Goal: Task Accomplishment & Management: Manage account settings

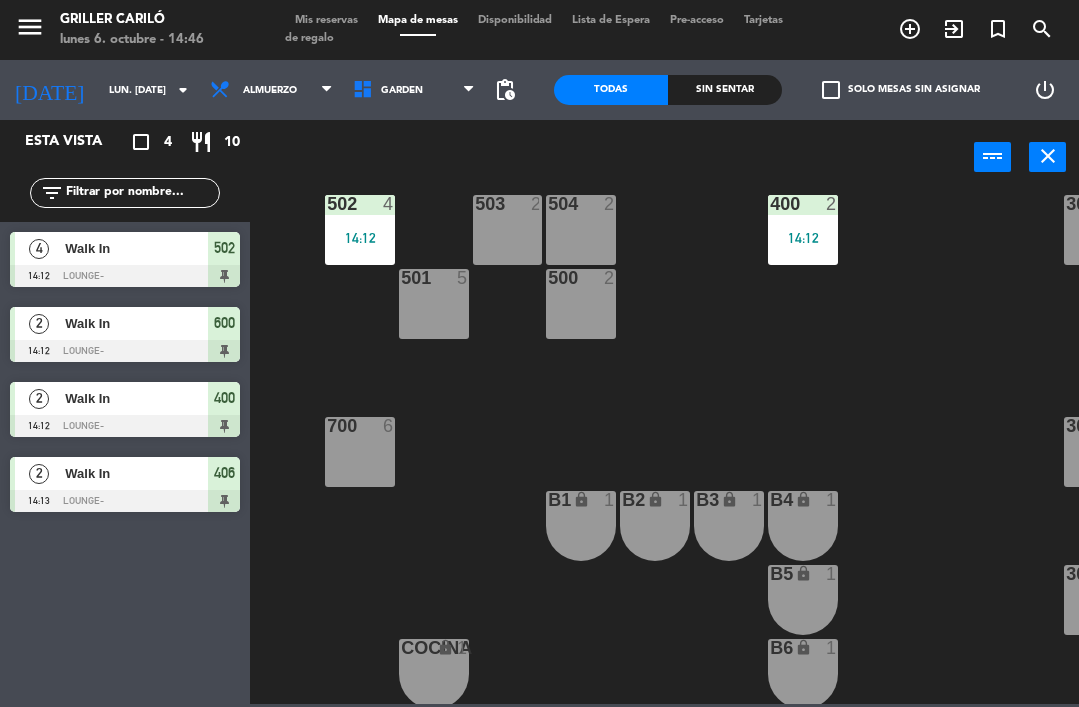
scroll to position [553, 80]
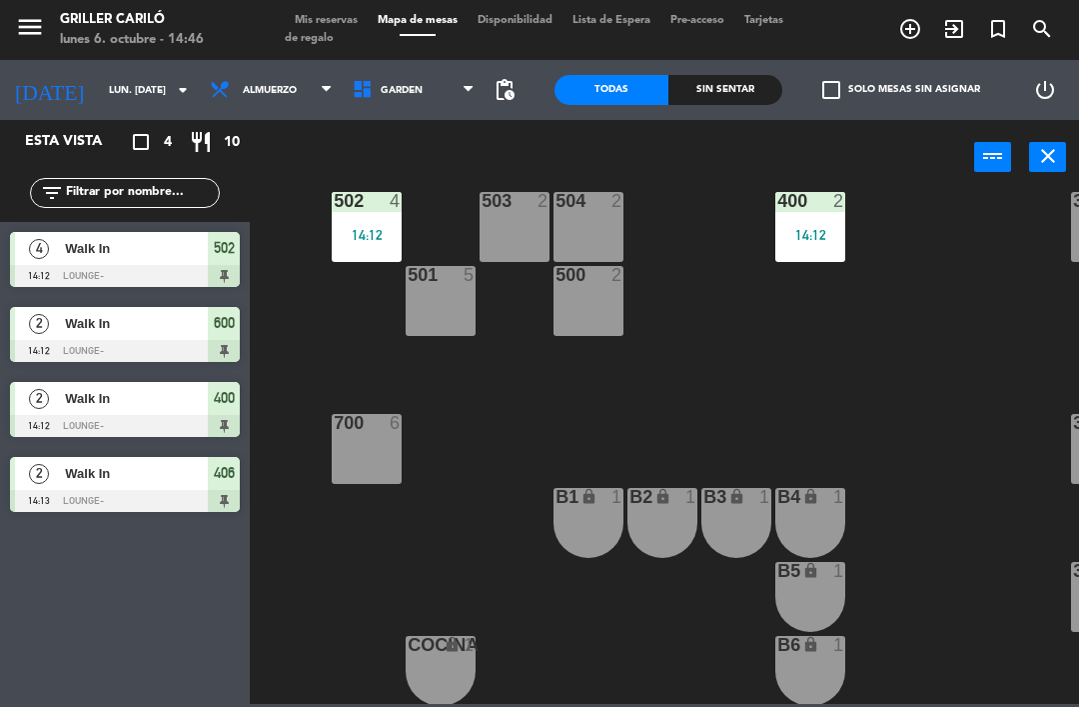
click at [384, 439] on div "700 6" at bounding box center [367, 449] width 70 height 70
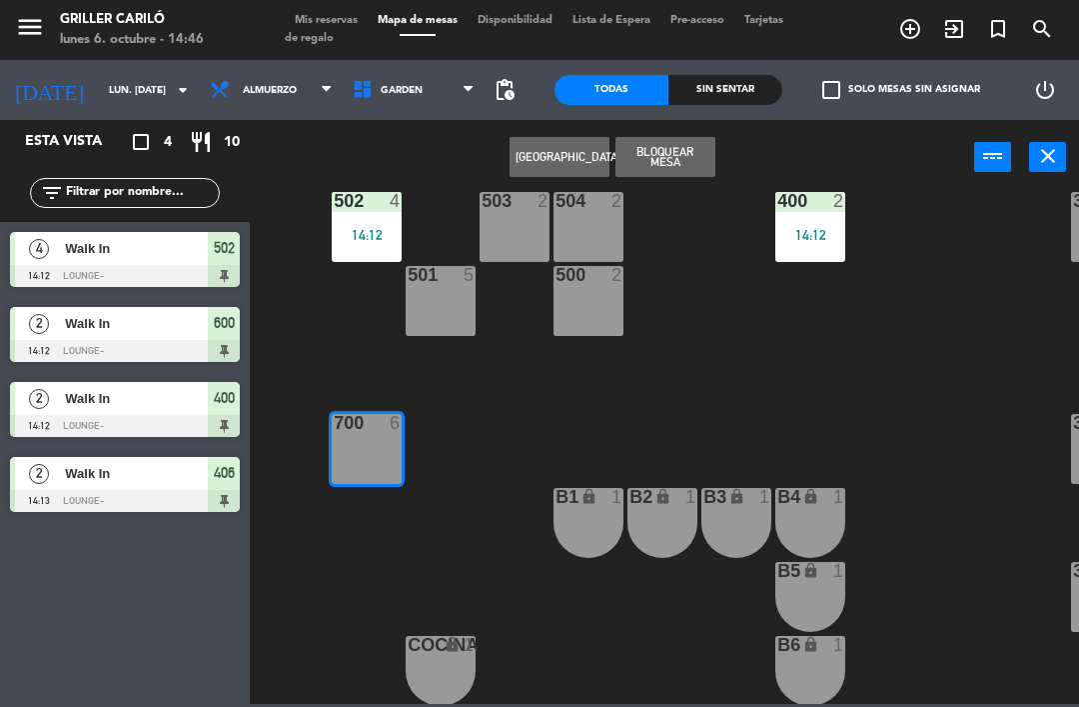
click at [974, 39] on span "exit_to_app" at bounding box center [955, 29] width 44 height 34
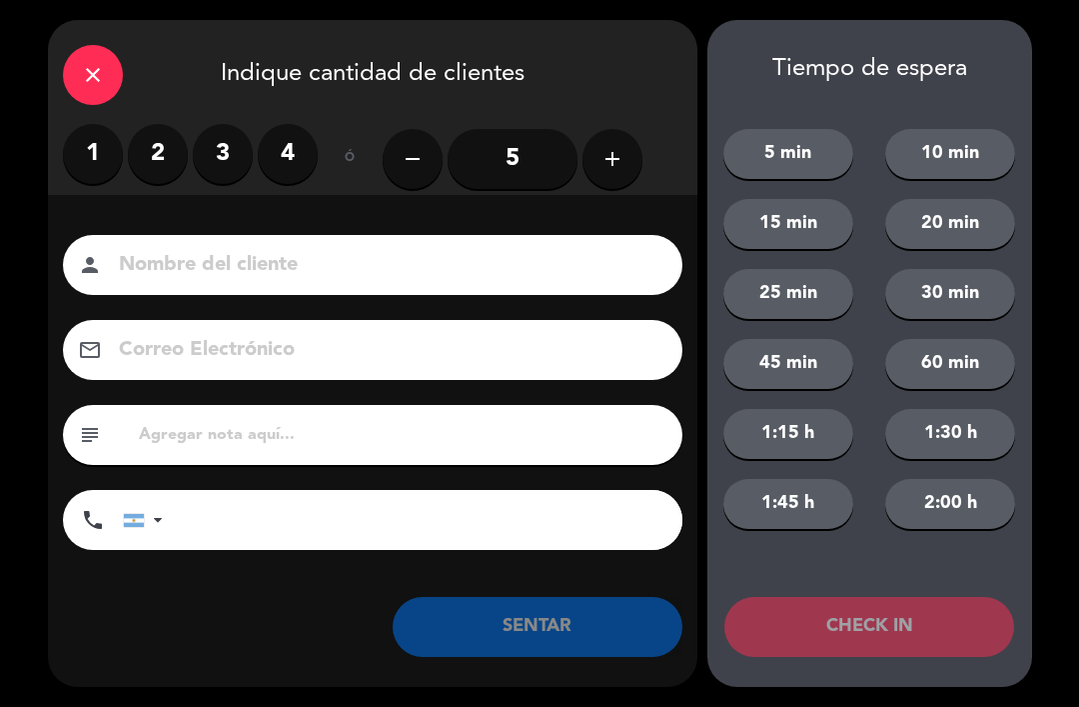
click at [956, 31] on div "Tiempo de espera 5 min 10 min 15 min 20 min 25 min 30 min 45 min 60 min 1:15 h …" at bounding box center [870, 353] width 325 height 667
click at [613, 159] on icon "add" at bounding box center [613, 159] width 24 height 24
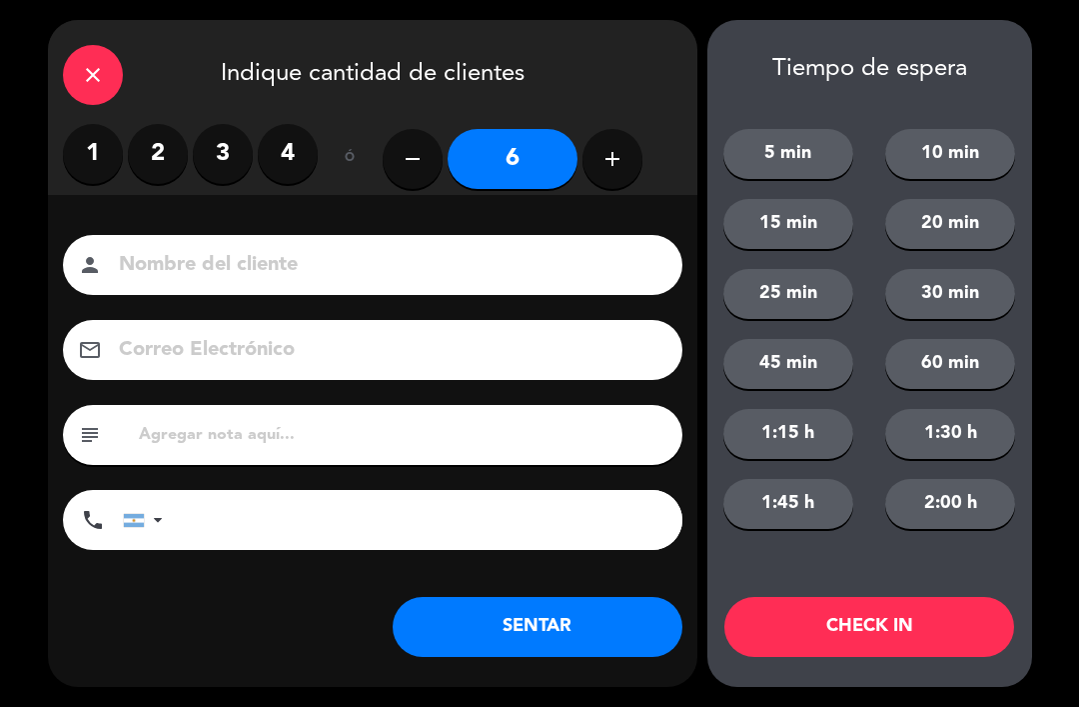
click at [624, 153] on icon "add" at bounding box center [613, 159] width 24 height 24
type input "7"
click at [530, 160] on input "7" at bounding box center [513, 159] width 130 height 60
click at [564, 616] on button "SENTAR" at bounding box center [538, 627] width 290 height 60
click at [93, 73] on icon "close" at bounding box center [93, 75] width 24 height 24
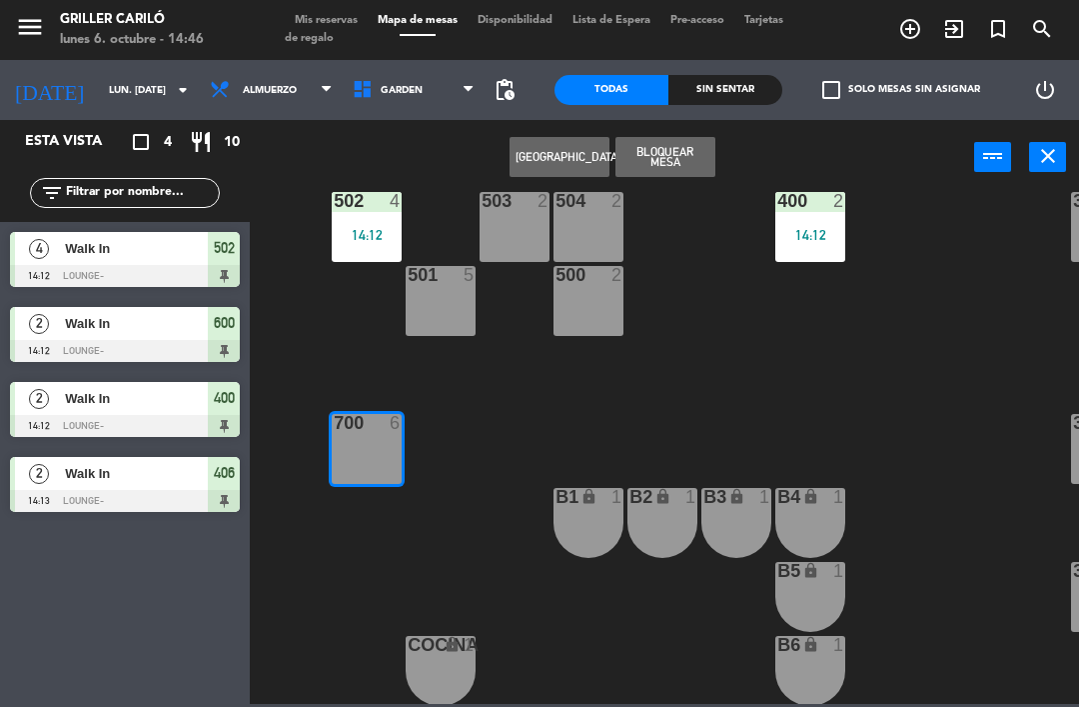
click at [955, 35] on icon "exit_to_app" at bounding box center [955, 29] width 24 height 24
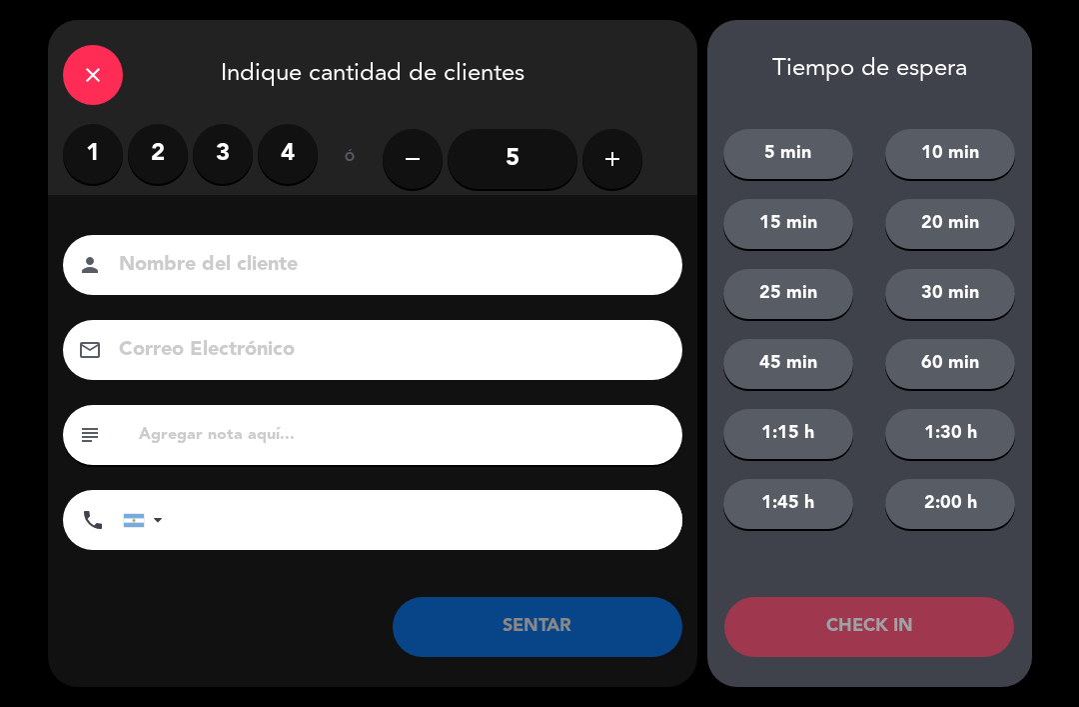
click at [617, 155] on icon "add" at bounding box center [613, 159] width 24 height 24
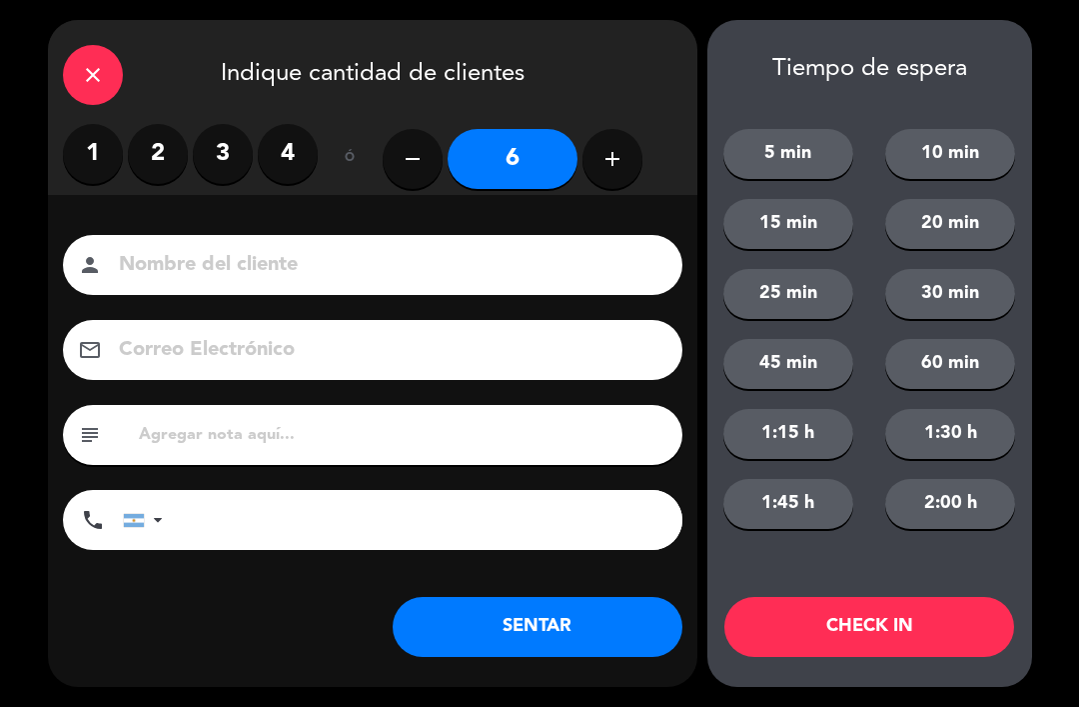
click at [638, 158] on button "add" at bounding box center [613, 159] width 60 height 60
type input "7"
click at [524, 622] on button "SENTAR" at bounding box center [538, 627] width 290 height 60
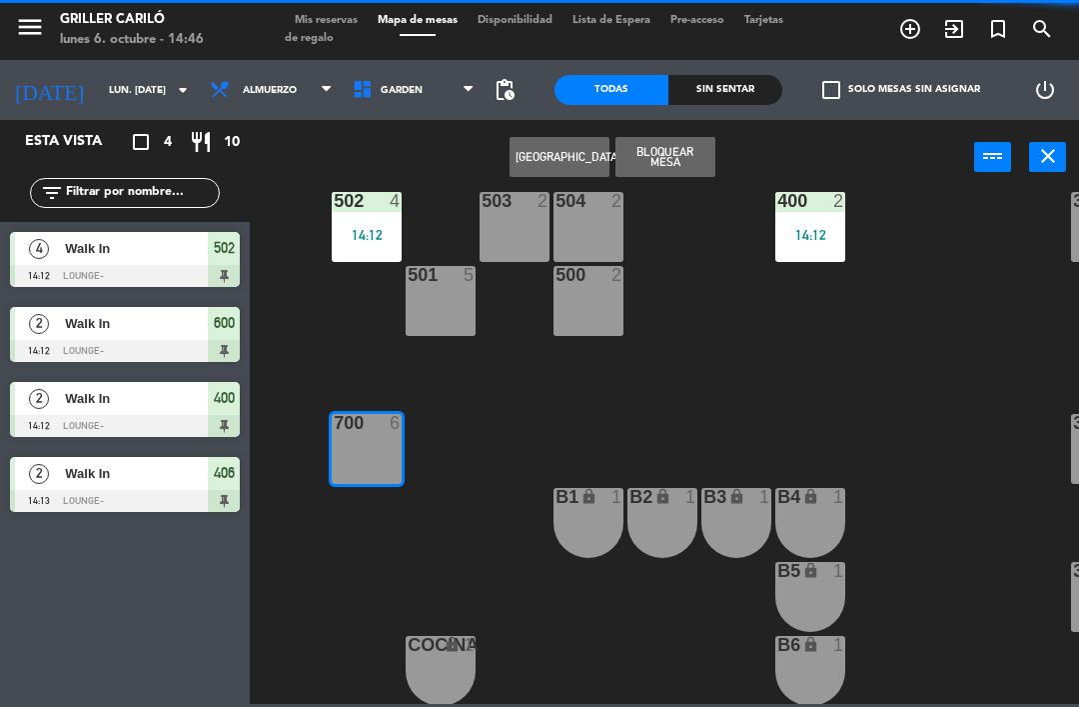
click at [586, 627] on div "RECEP lock 1 CION lock 1 804 2 805 2 801 3 802 2 803 3 806 3 900 2 901 2 902 2 …" at bounding box center [670, 448] width 819 height 512
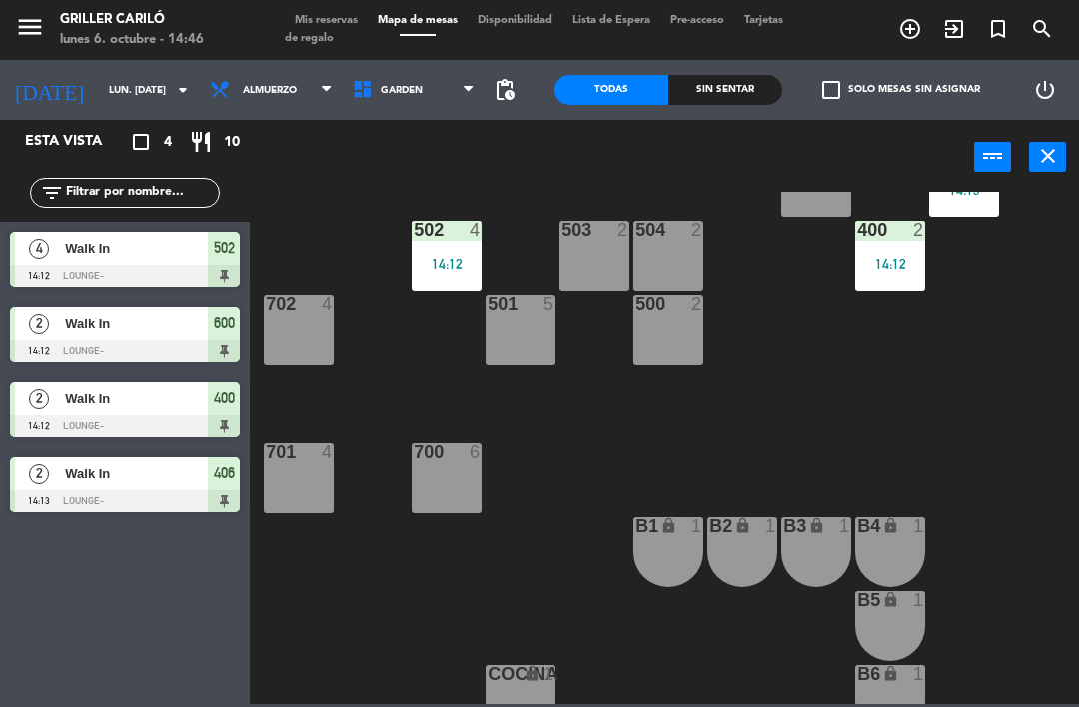
scroll to position [523, 0]
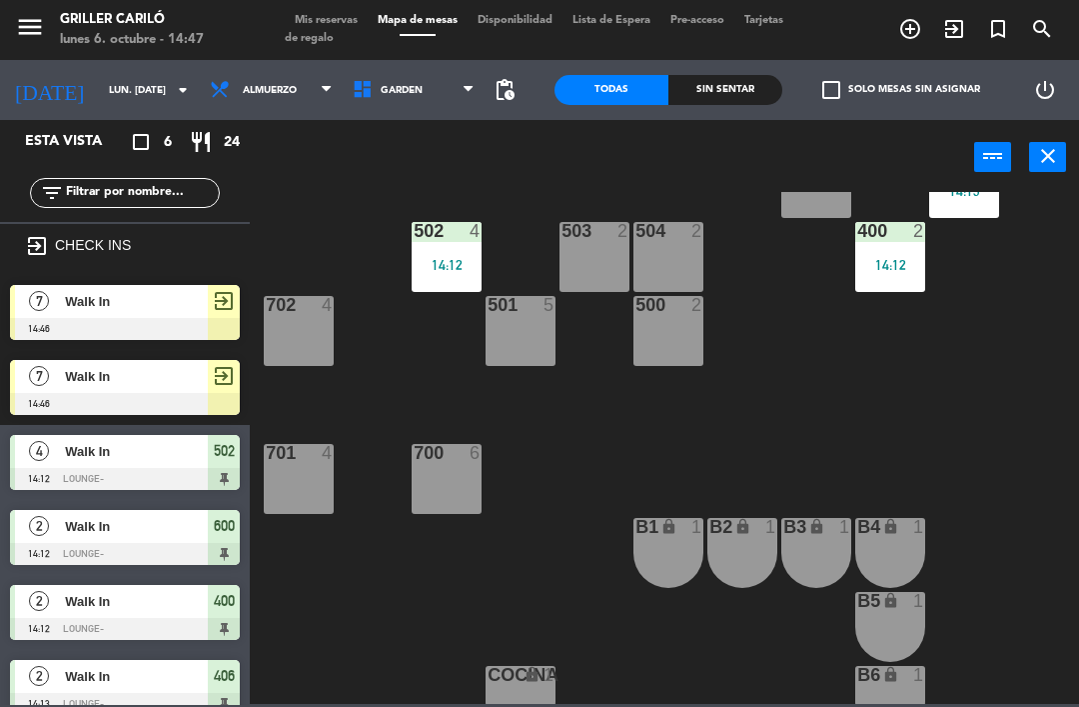
click at [239, 299] on div "exit_to_app" at bounding box center [224, 301] width 32 height 33
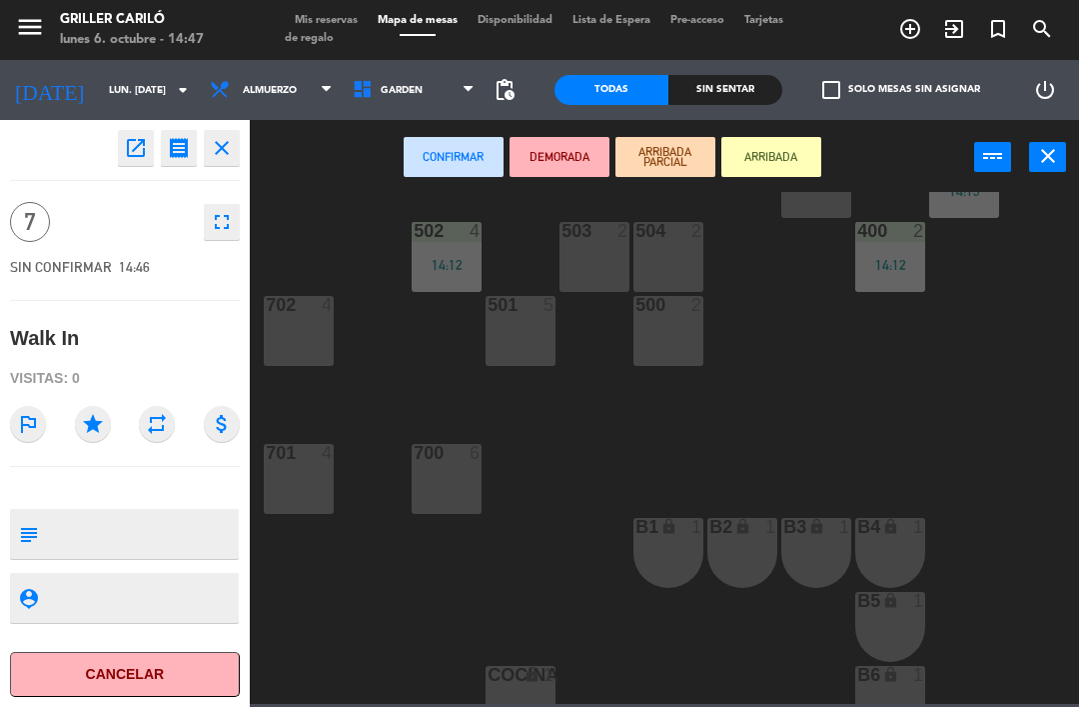
click at [768, 162] on button "ARRIBADA" at bounding box center [772, 157] width 100 height 40
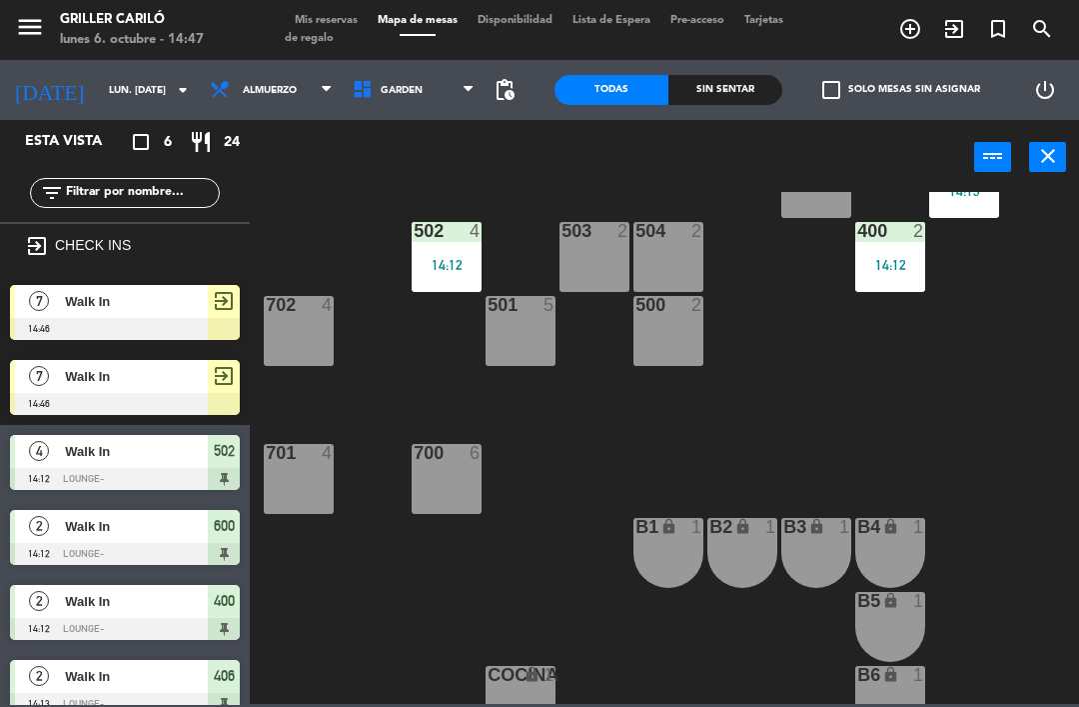
scroll to position [0, 0]
click at [450, 469] on div "700 6" at bounding box center [447, 479] width 70 height 70
click at [801, 410] on div "RECEP lock 1 CION lock 1 804 2 805 2 801 3 802 2 803 3 806 3 900 2 901 2 902 2 …" at bounding box center [670, 448] width 819 height 512
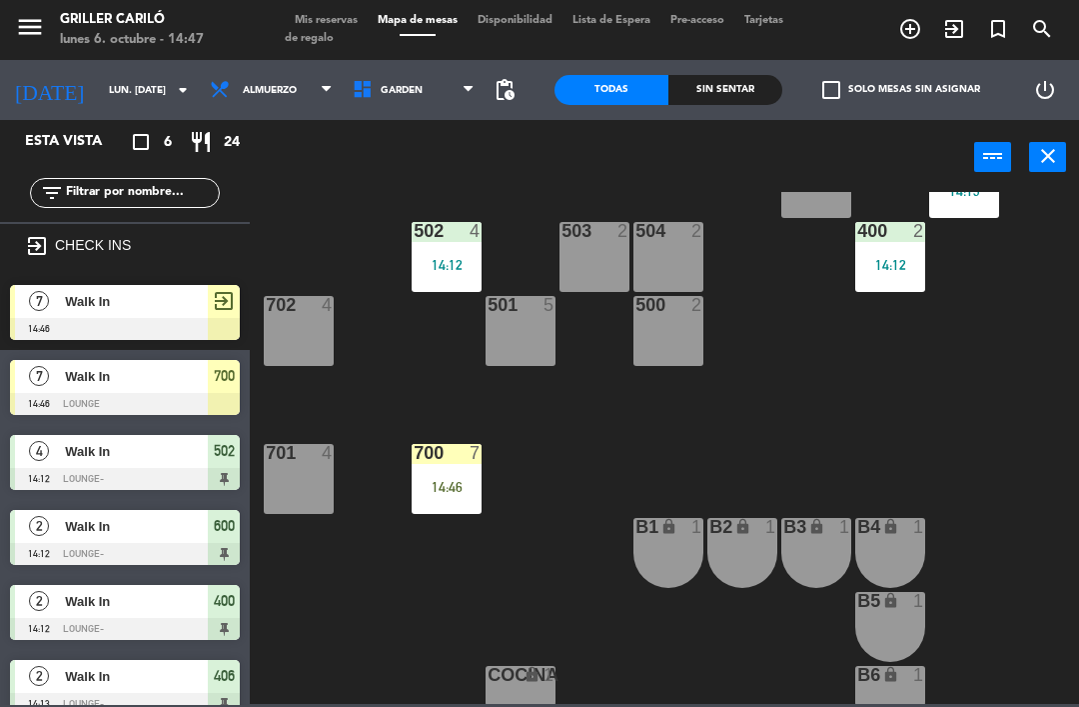
click at [472, 471] on div "700 7 14:46" at bounding box center [447, 479] width 70 height 70
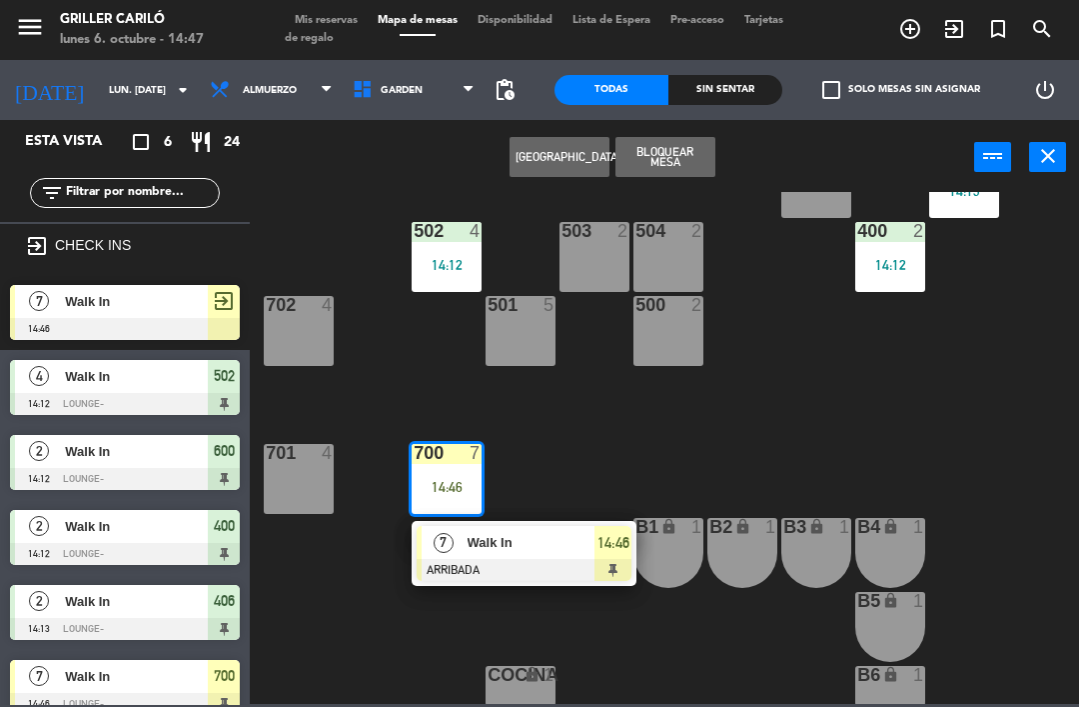
click at [616, 559] on div at bounding box center [524, 570] width 215 height 22
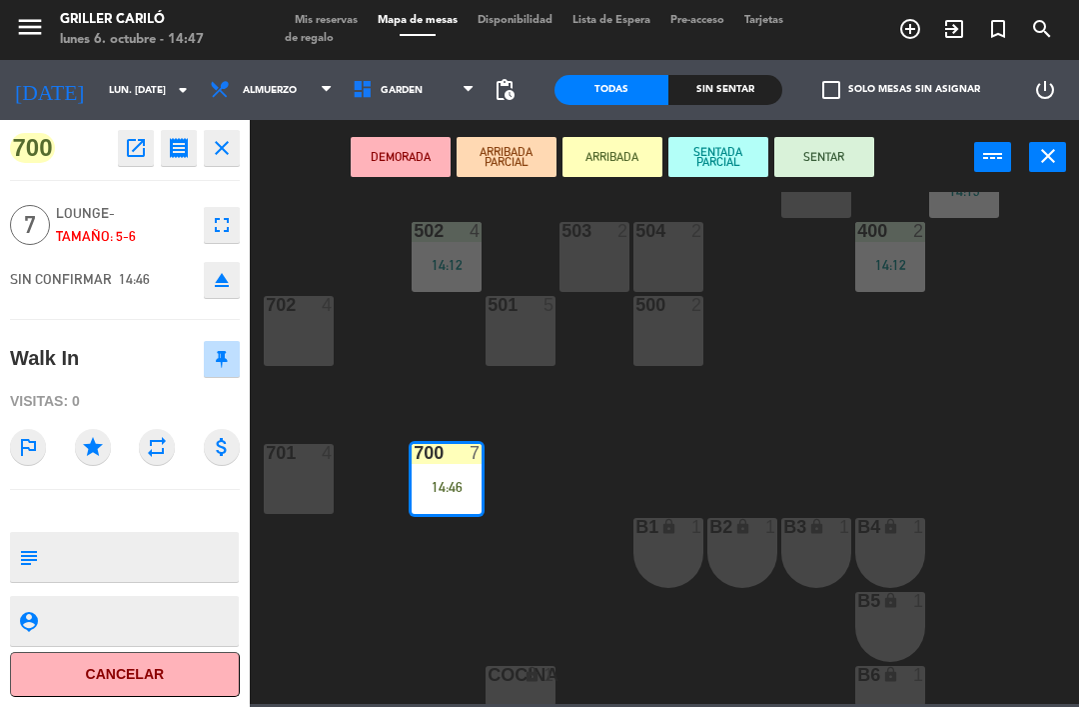
click at [825, 157] on button "SENTAR" at bounding box center [825, 157] width 100 height 40
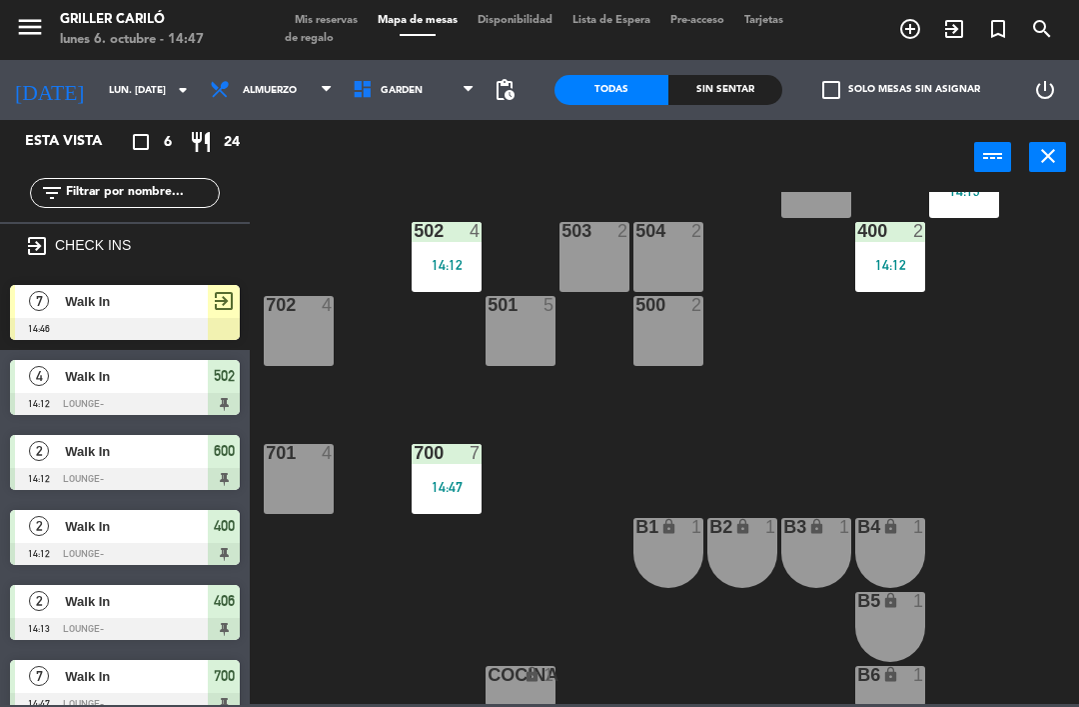
scroll to position [19, 0]
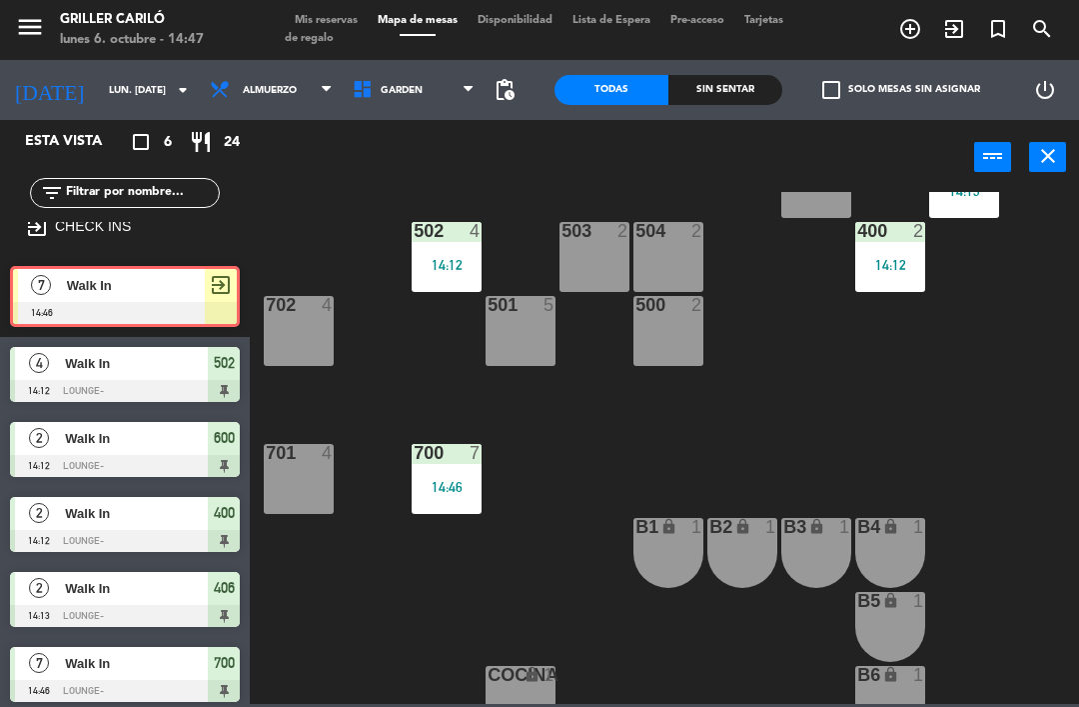
click at [199, 284] on span "Walk In" at bounding box center [136, 285] width 138 height 21
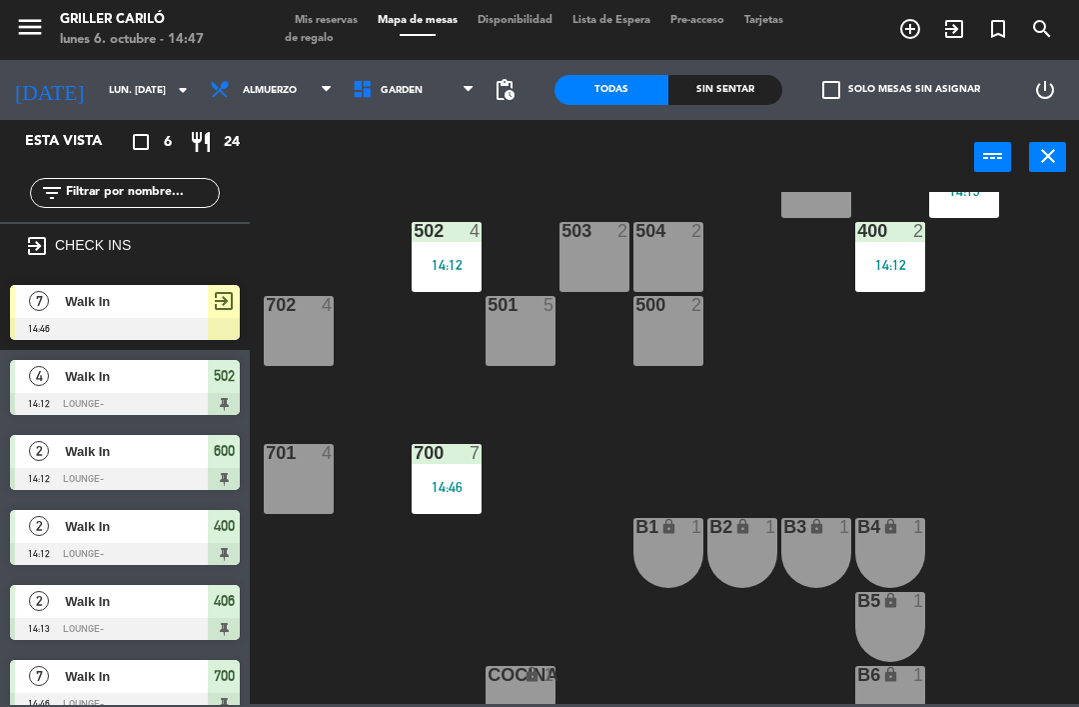
scroll to position [0, 0]
click at [233, 298] on span "exit_to_app" at bounding box center [224, 301] width 24 height 24
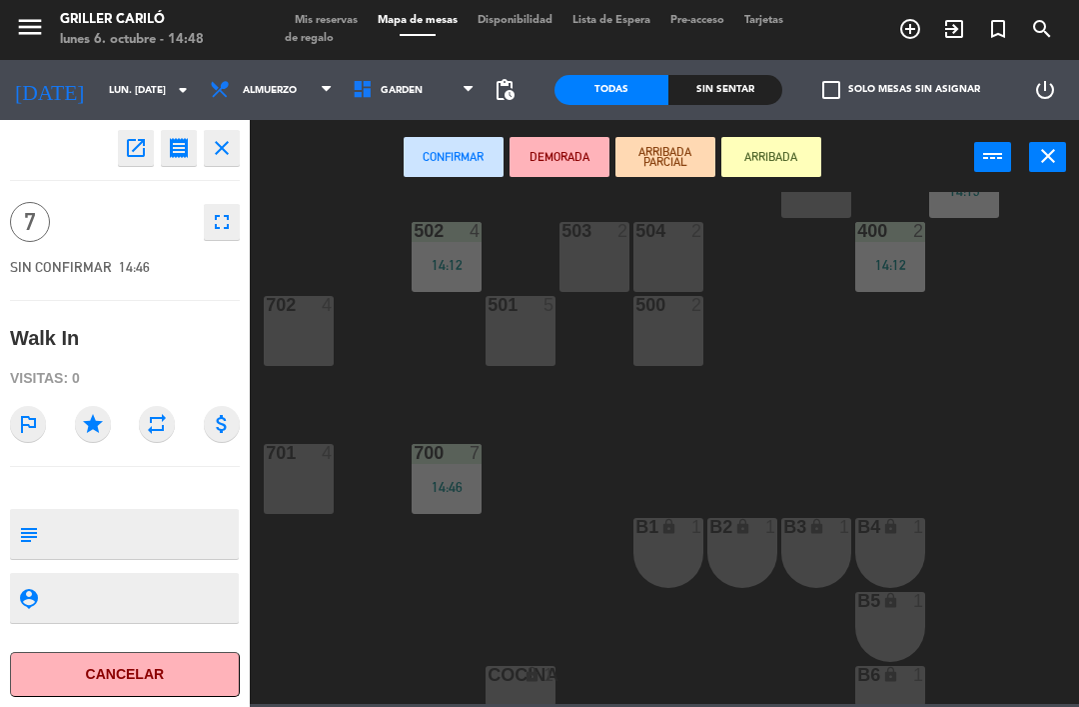
click at [181, 663] on button "Cancelar" at bounding box center [125, 674] width 230 height 45
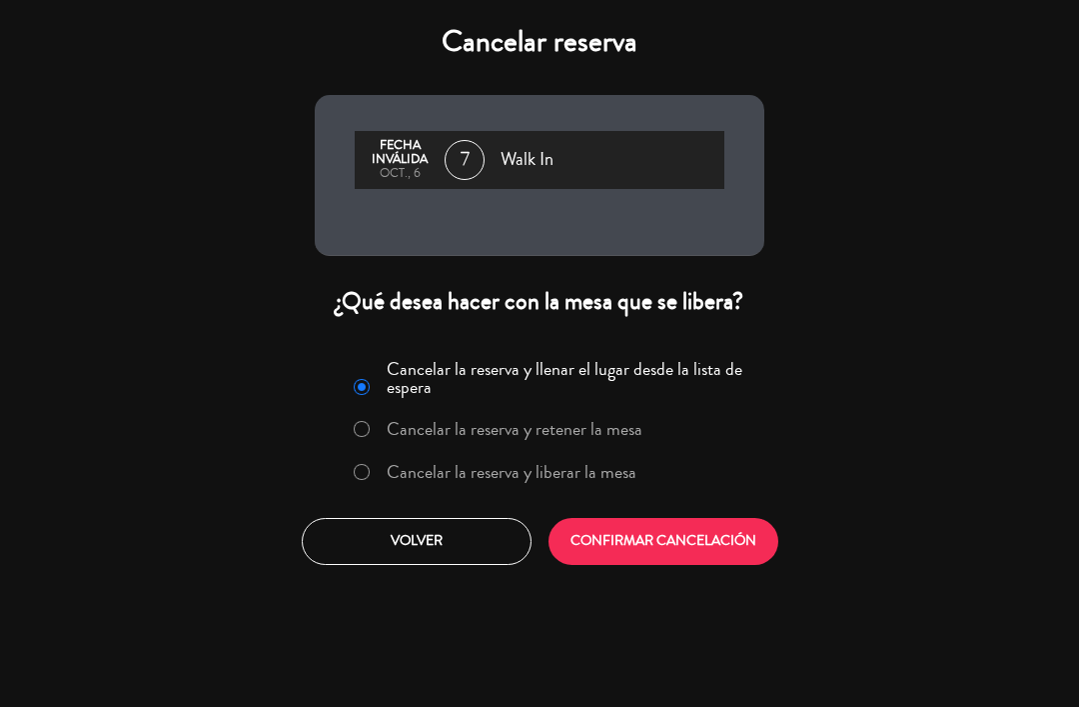
click at [672, 526] on button "CONFIRMAR CANCELACIÓN" at bounding box center [664, 541] width 230 height 47
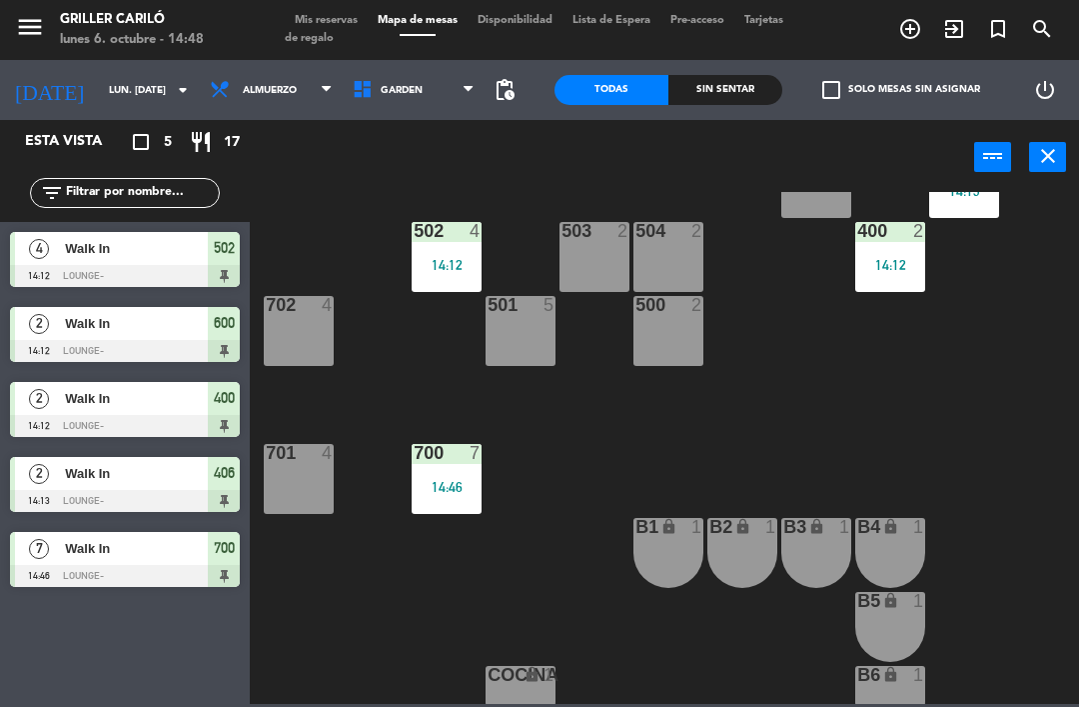
click at [391, 100] on span "GARDEN" at bounding box center [414, 90] width 143 height 44
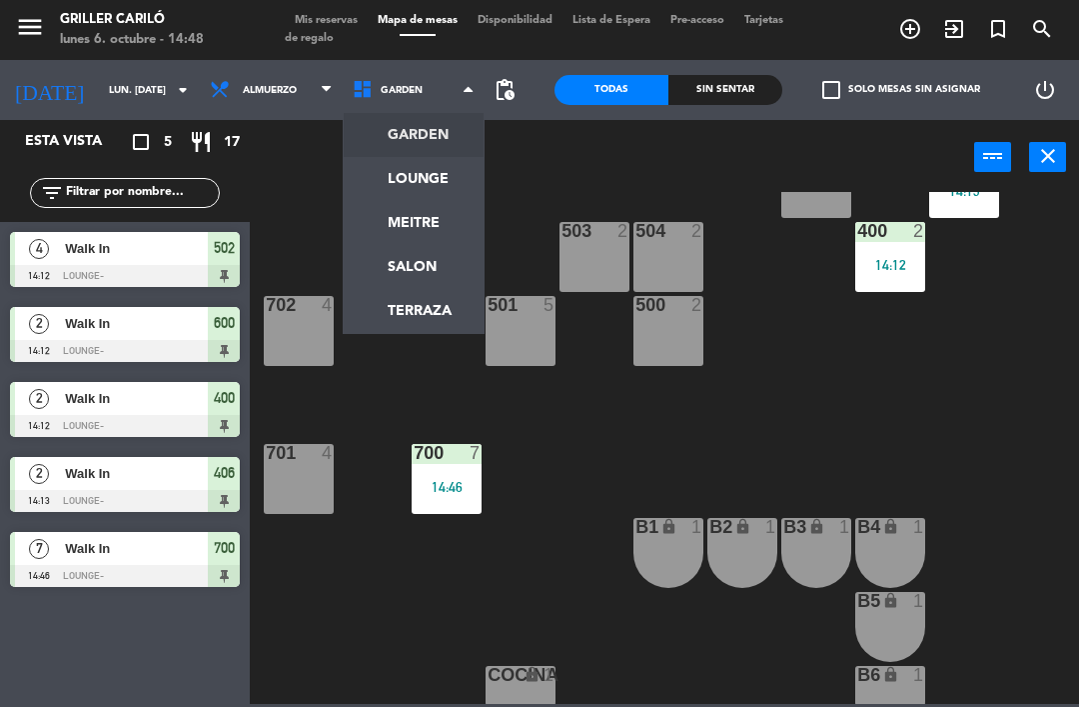
click at [420, 127] on ng-component "menu Griller Cariló lunes 6. octubre - 14:48 Mis reservas Mapa de mesas Disponi…" at bounding box center [539, 352] width 1079 height 704
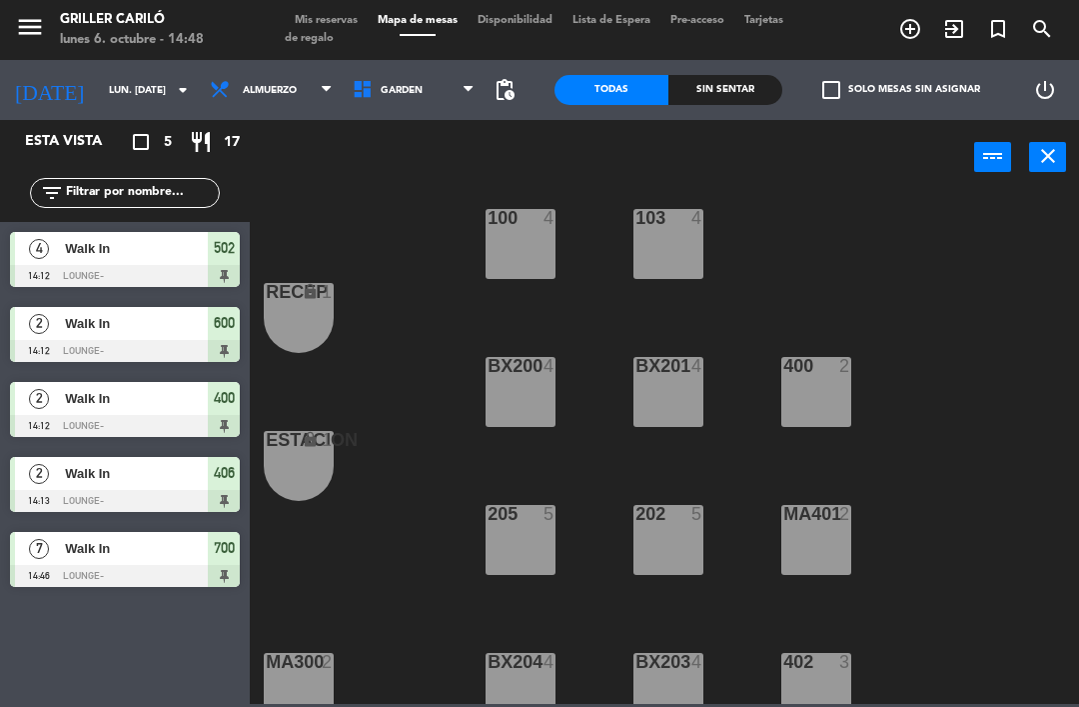
scroll to position [166, 0]
click at [531, 386] on div "BX200 4" at bounding box center [521, 392] width 70 height 70
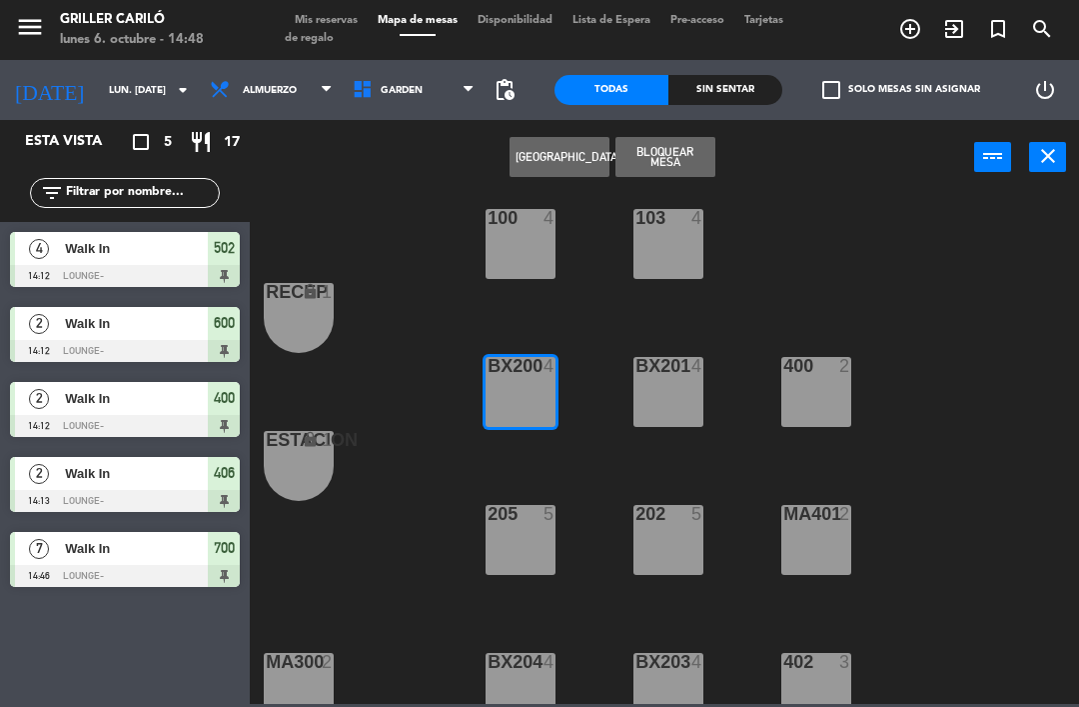
click at [954, 36] on icon "exit_to_app" at bounding box center [955, 29] width 24 height 24
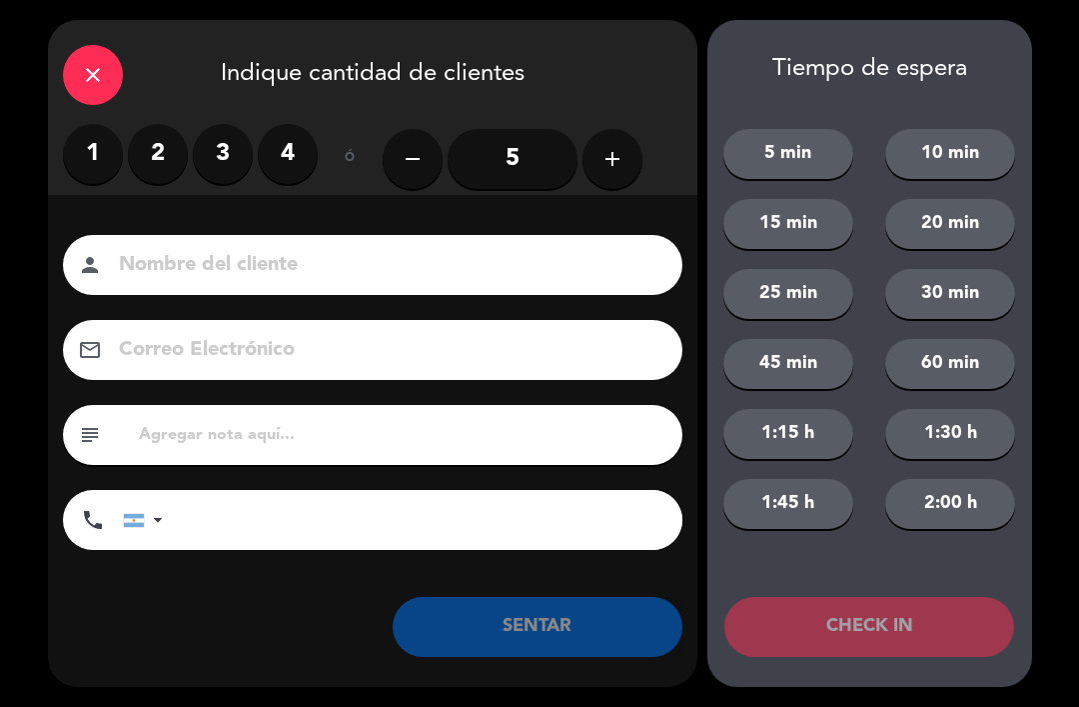
click at [228, 154] on label "3" at bounding box center [223, 154] width 60 height 60
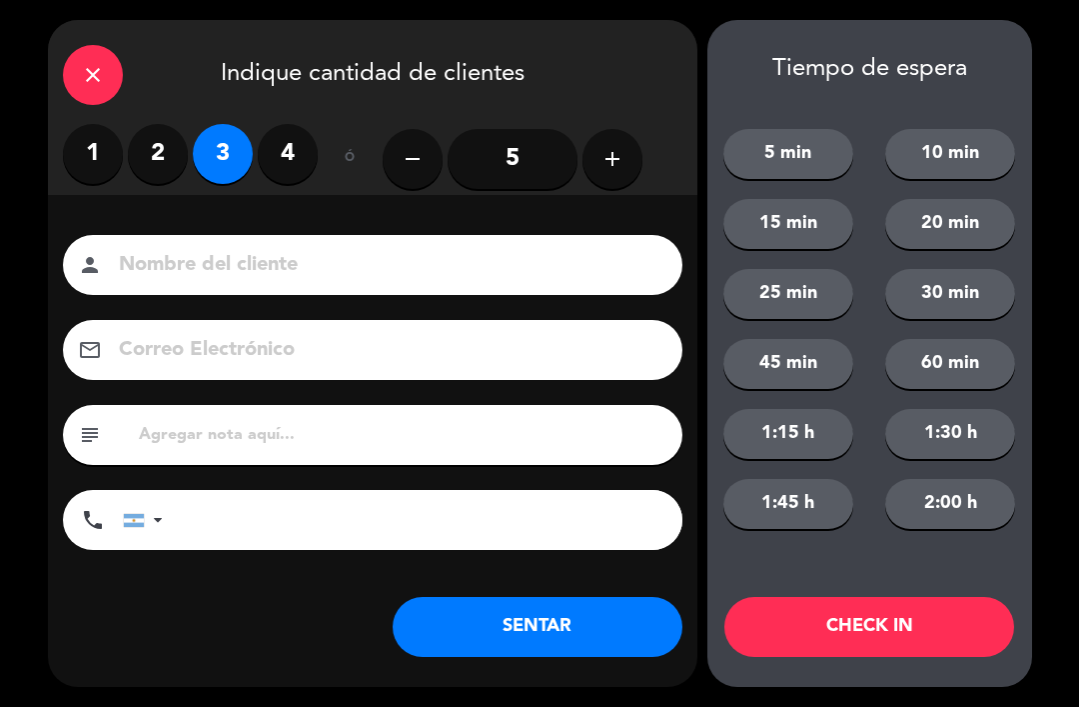
click at [585, 616] on button "SENTAR" at bounding box center [538, 627] width 290 height 60
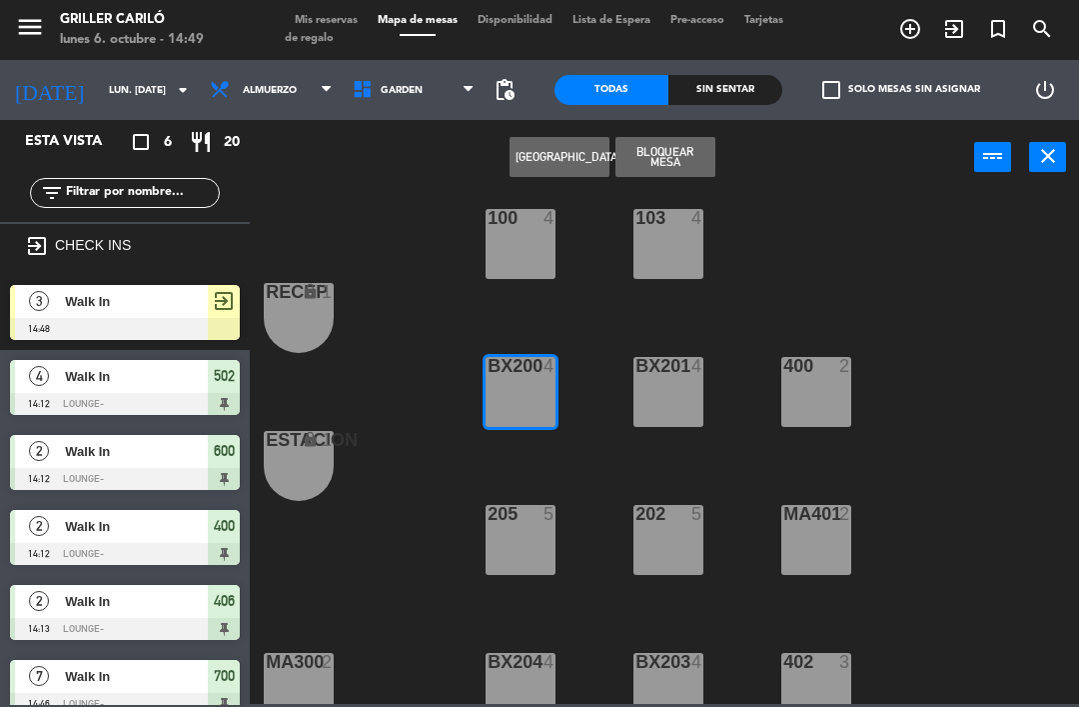
scroll to position [0, 0]
click at [213, 295] on span "exit_to_app" at bounding box center [224, 301] width 24 height 24
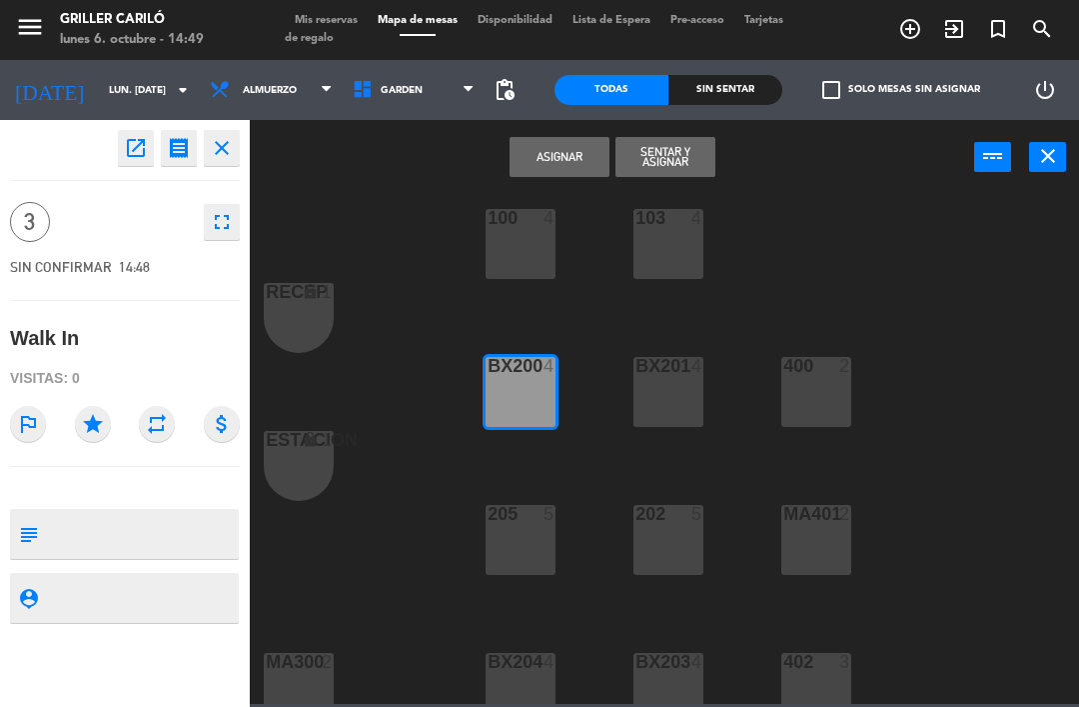
click at [224, 142] on icon "close" at bounding box center [222, 148] width 24 height 24
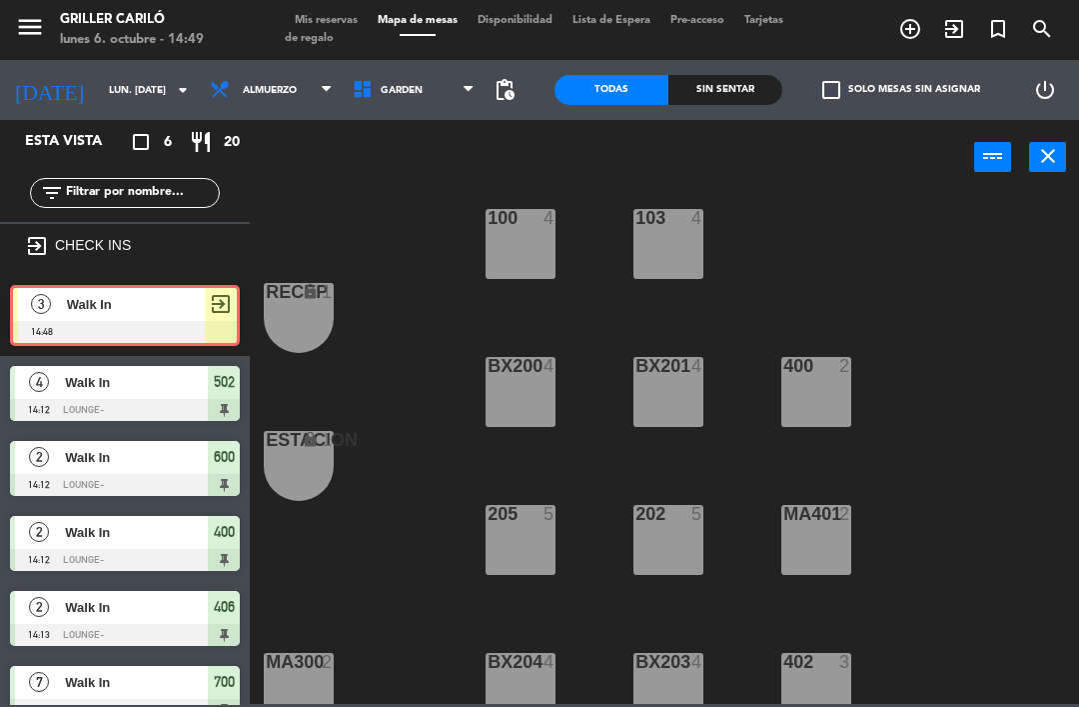
click at [219, 301] on span "exit_to_app" at bounding box center [221, 304] width 24 height 24
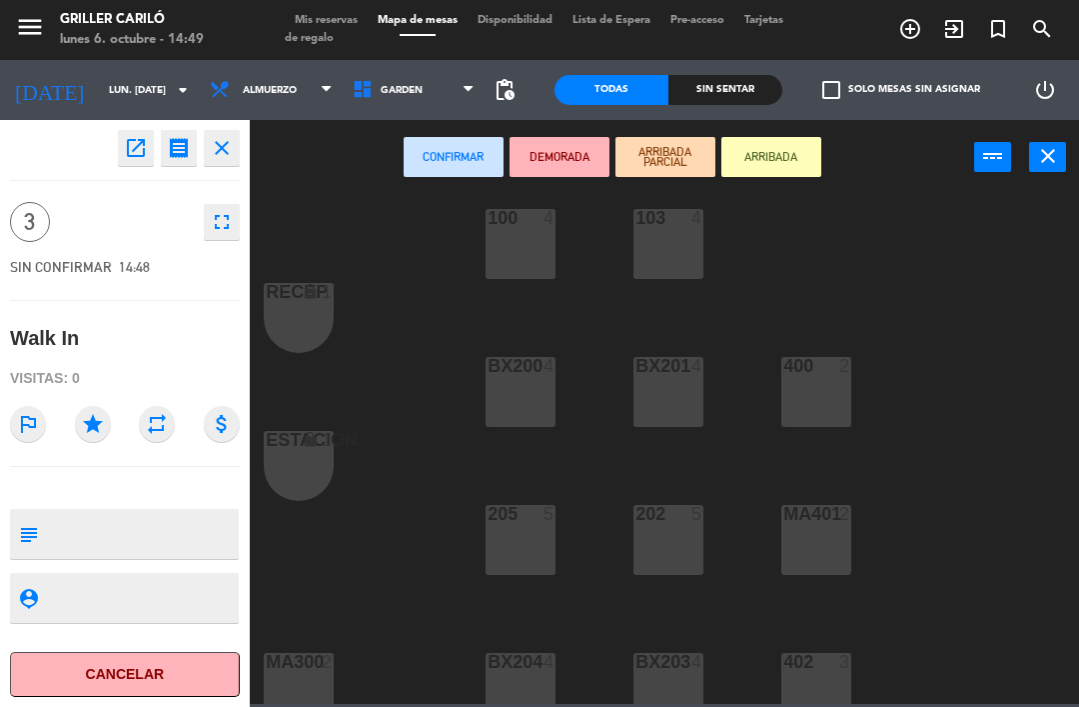
click at [238, 157] on button "close" at bounding box center [222, 148] width 36 height 36
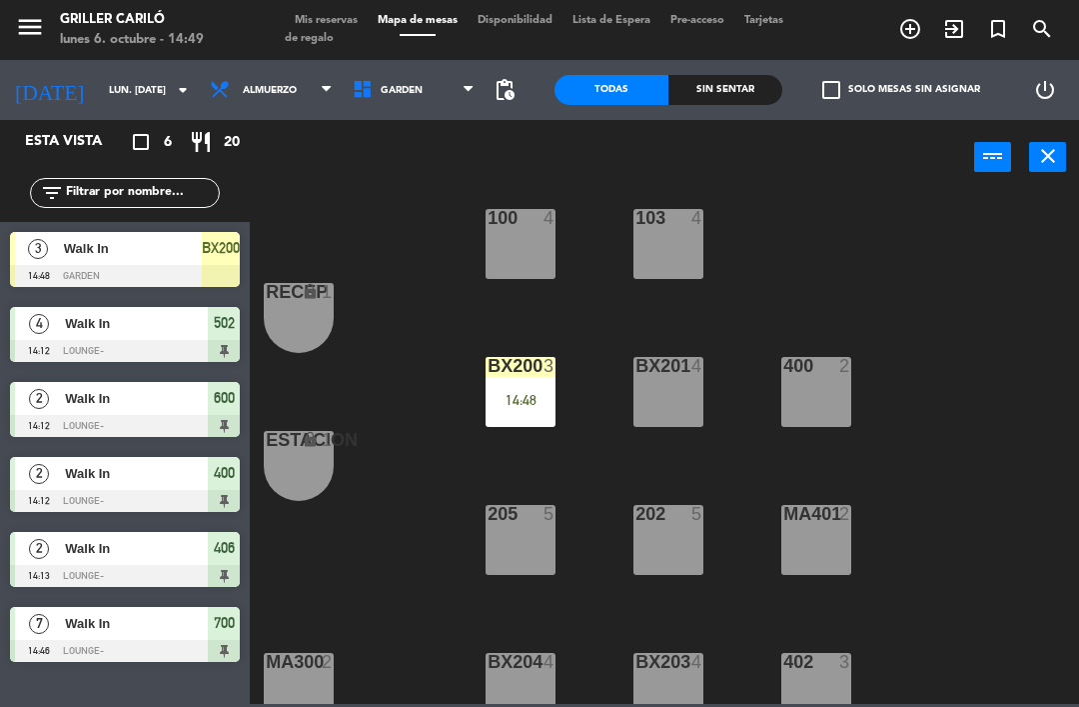
click at [534, 393] on div "14:48" at bounding box center [521, 400] width 70 height 14
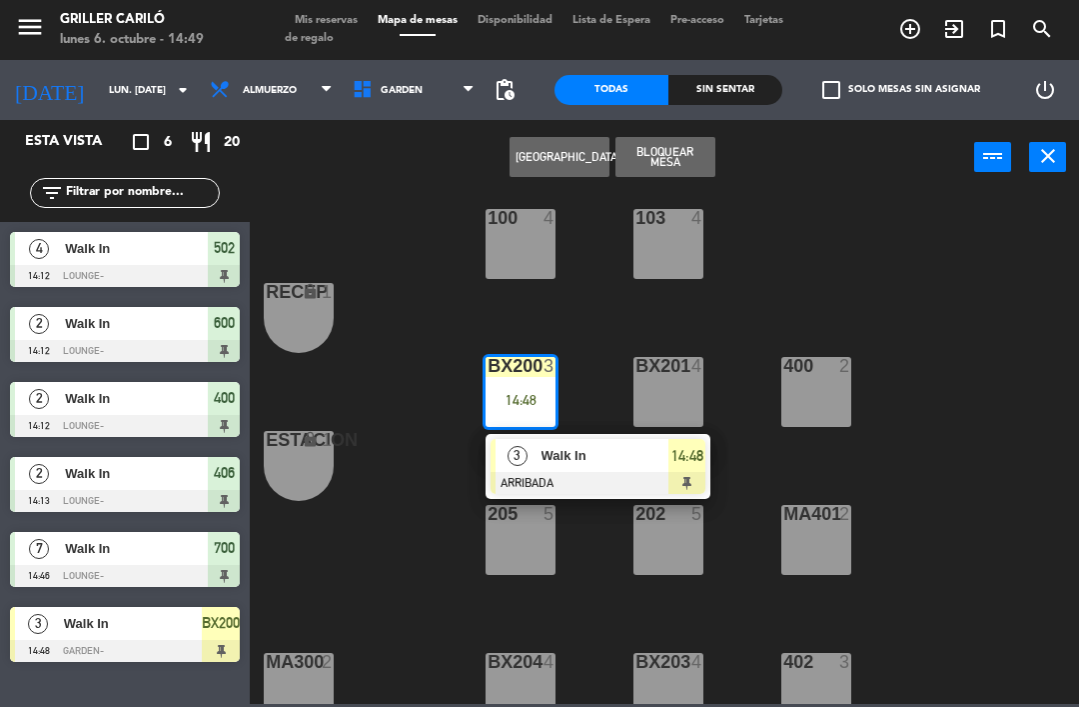
click at [696, 464] on span "14:48" at bounding box center [688, 456] width 32 height 24
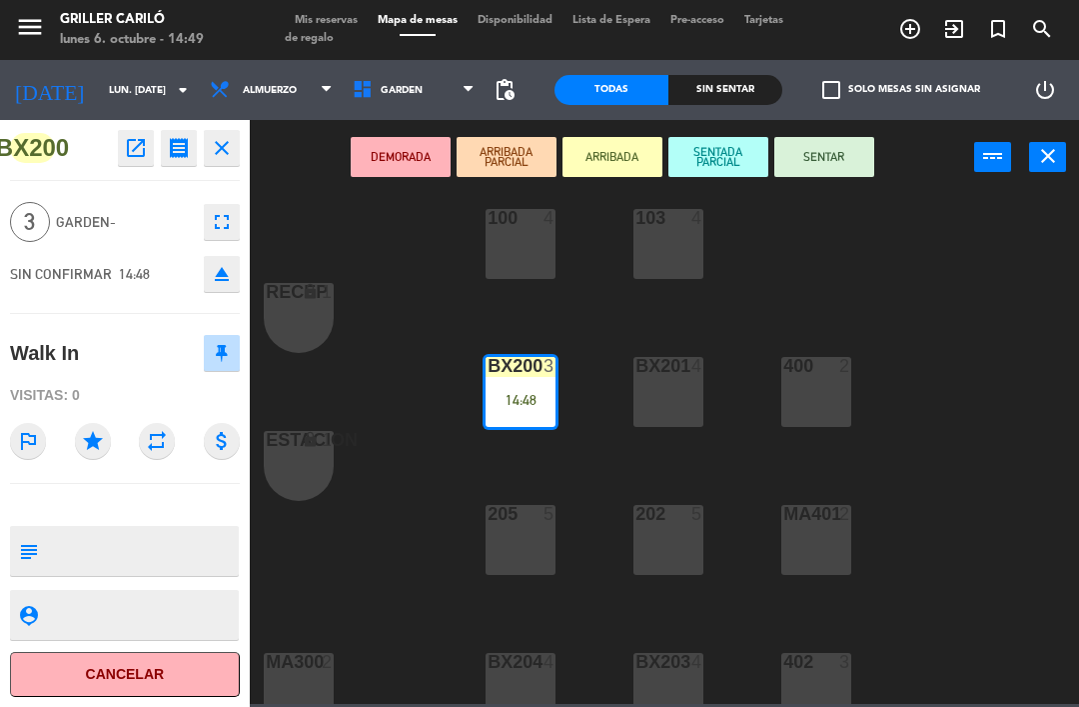
click at [832, 158] on button "SENTAR" at bounding box center [825, 157] width 100 height 40
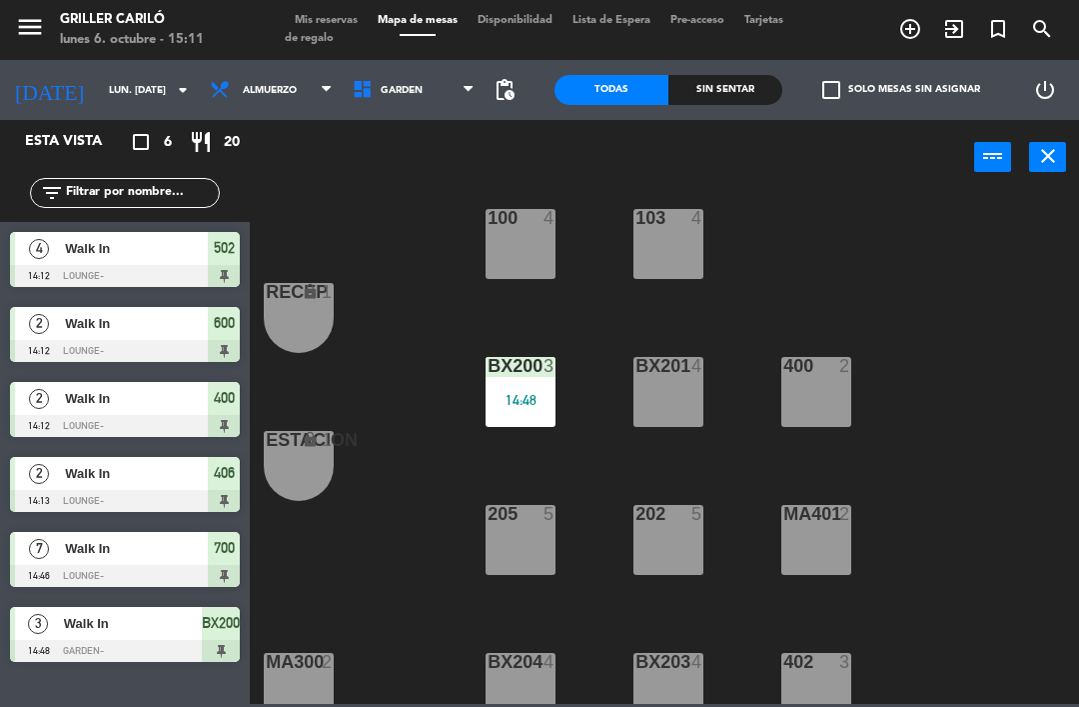
click at [319, 19] on span "Mis reservas" at bounding box center [326, 20] width 83 height 11
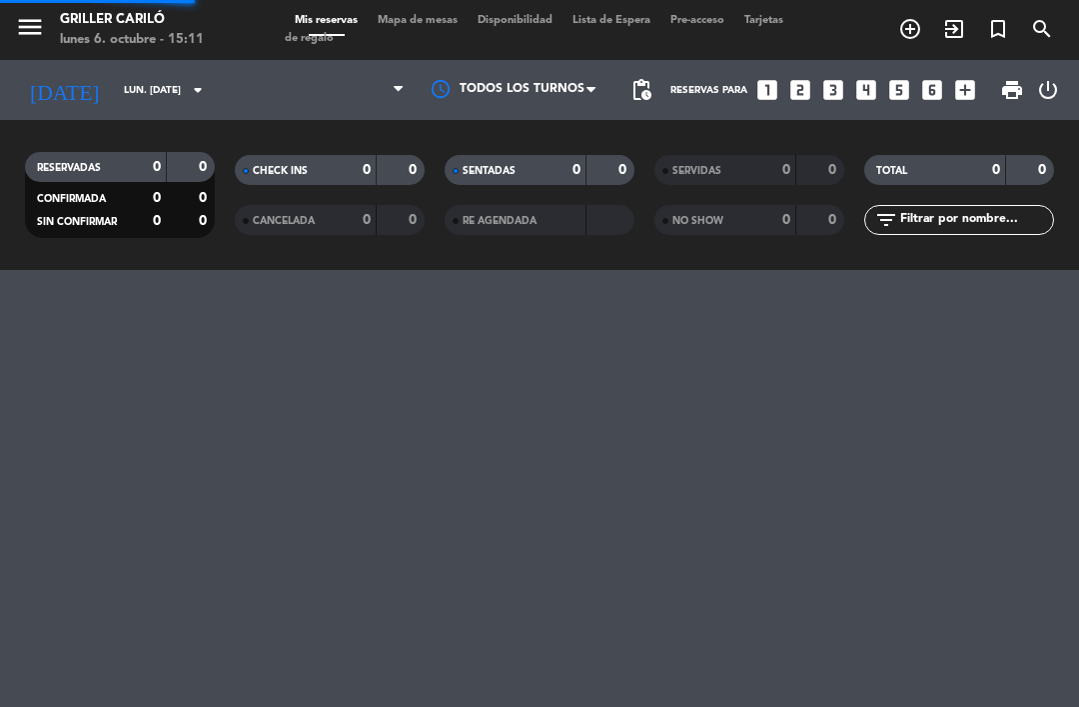
click at [325, 24] on span "Mis reservas" at bounding box center [326, 20] width 83 height 11
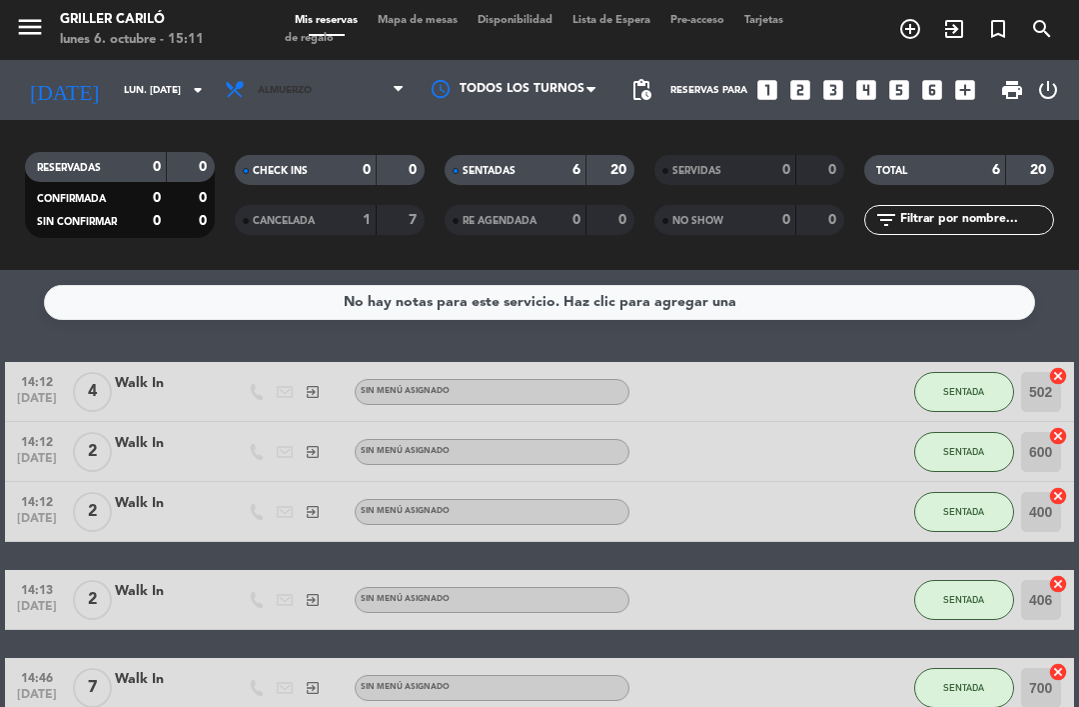
click at [251, 83] on icon at bounding box center [238, 90] width 29 height 22
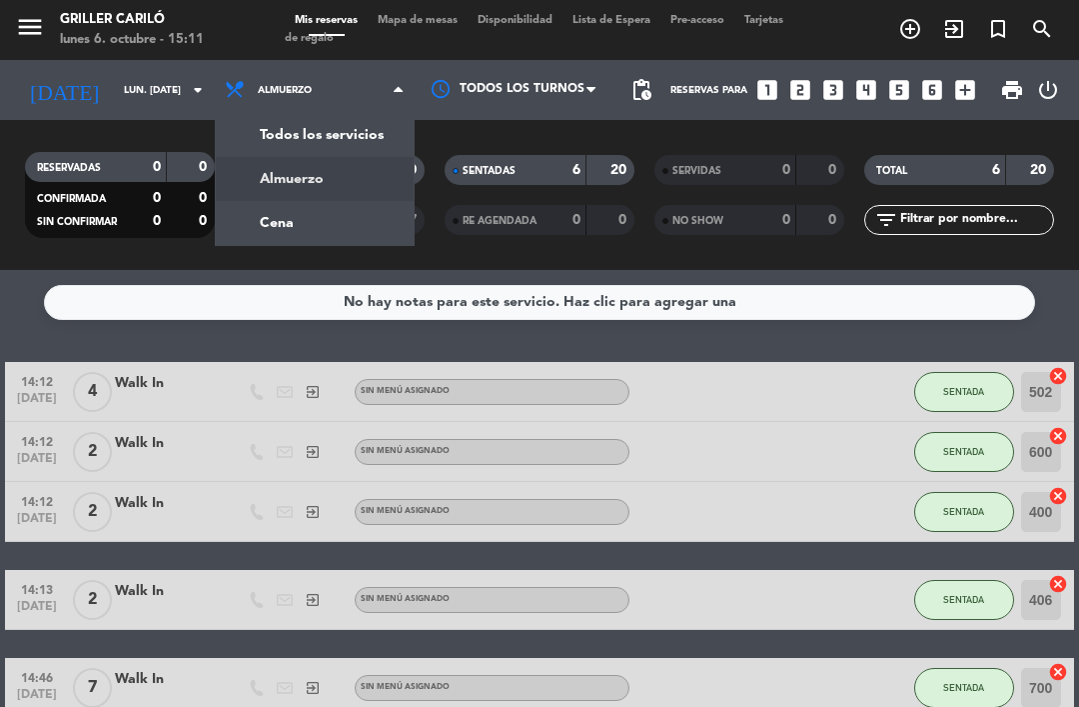
click at [254, 221] on div "menu Griller Cariló lunes 6. octubre - 15:11 Mis reservas Mapa de mesas Disponi…" at bounding box center [539, 135] width 1079 height 270
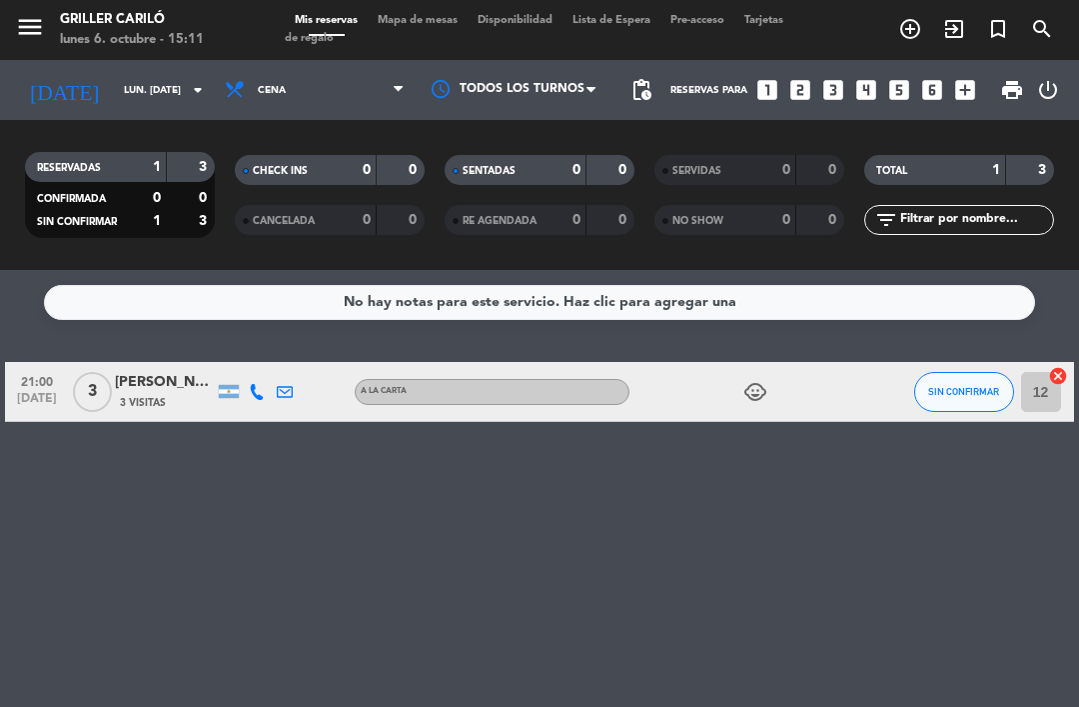
click at [747, 396] on icon "child_care" at bounding box center [756, 392] width 24 height 24
click at [128, 405] on span "3 Visitas" at bounding box center [143, 403] width 46 height 16
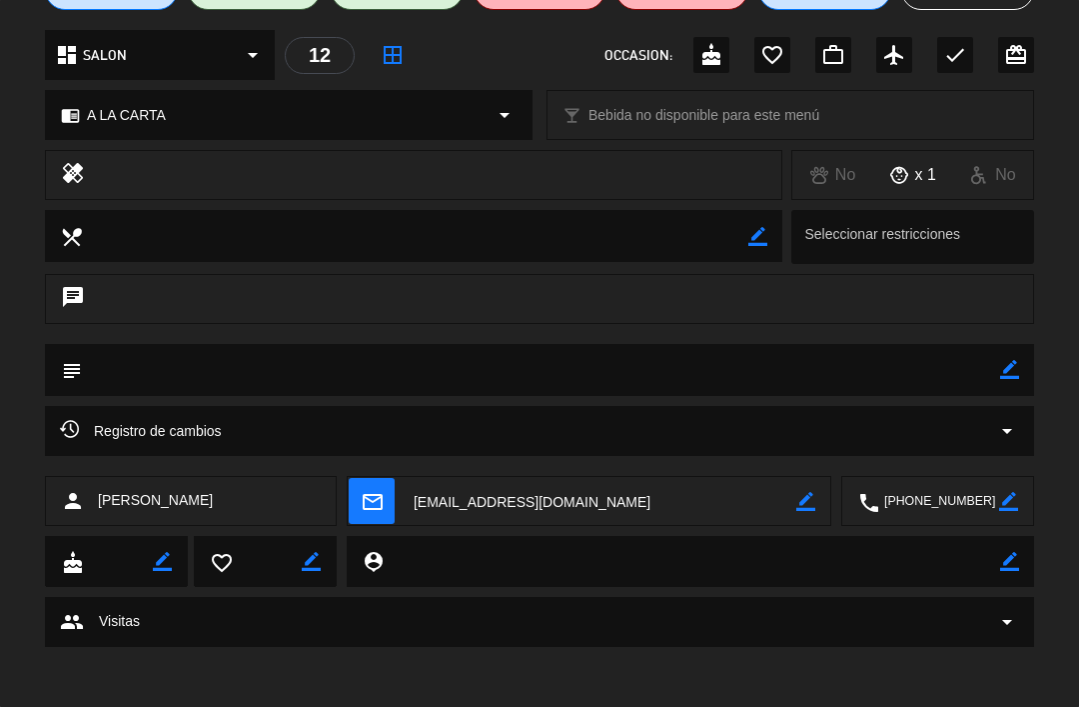
scroll to position [209, 0]
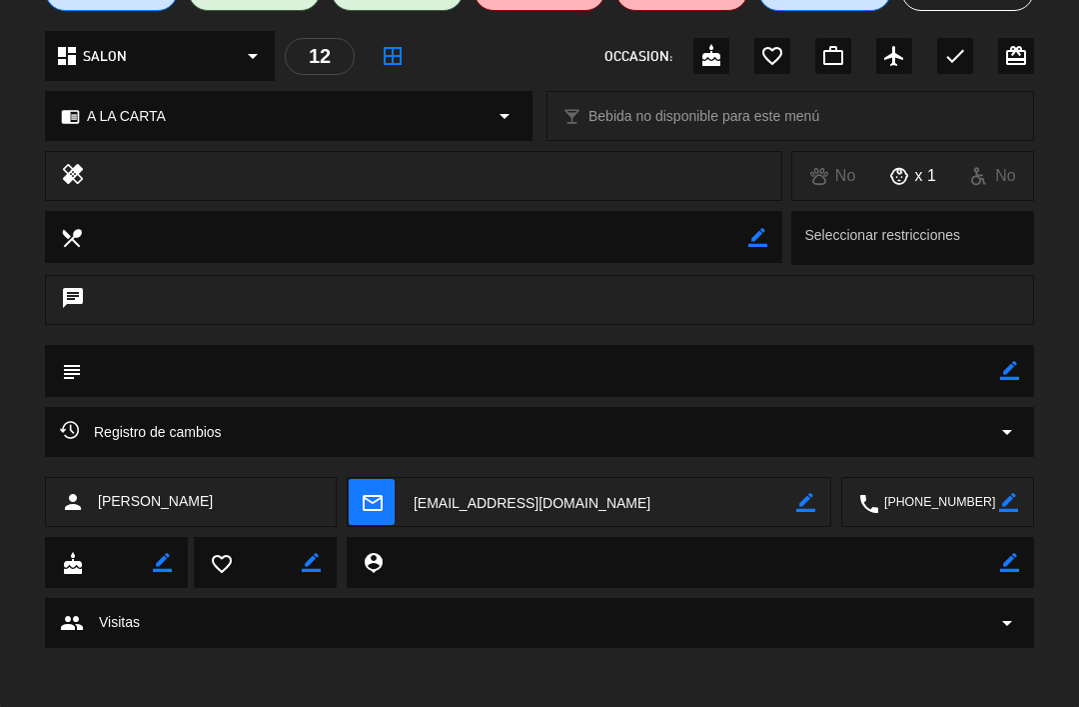
click at [1016, 615] on span "arrow_drop_down" at bounding box center [1007, 623] width 24 height 24
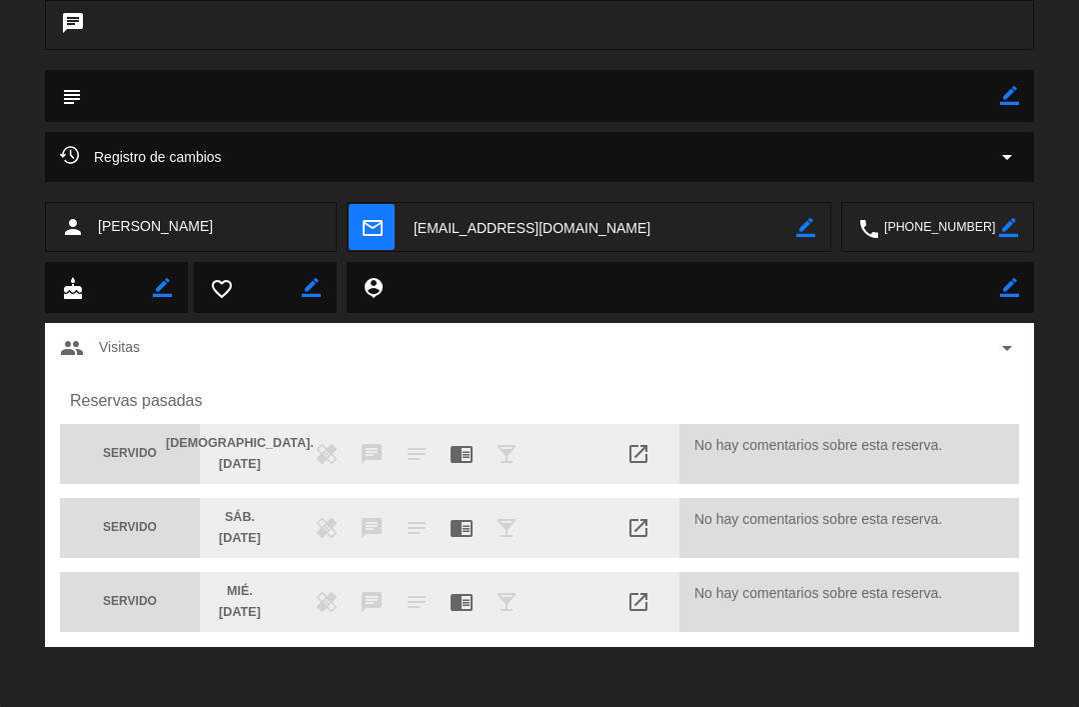
scroll to position [483, 0]
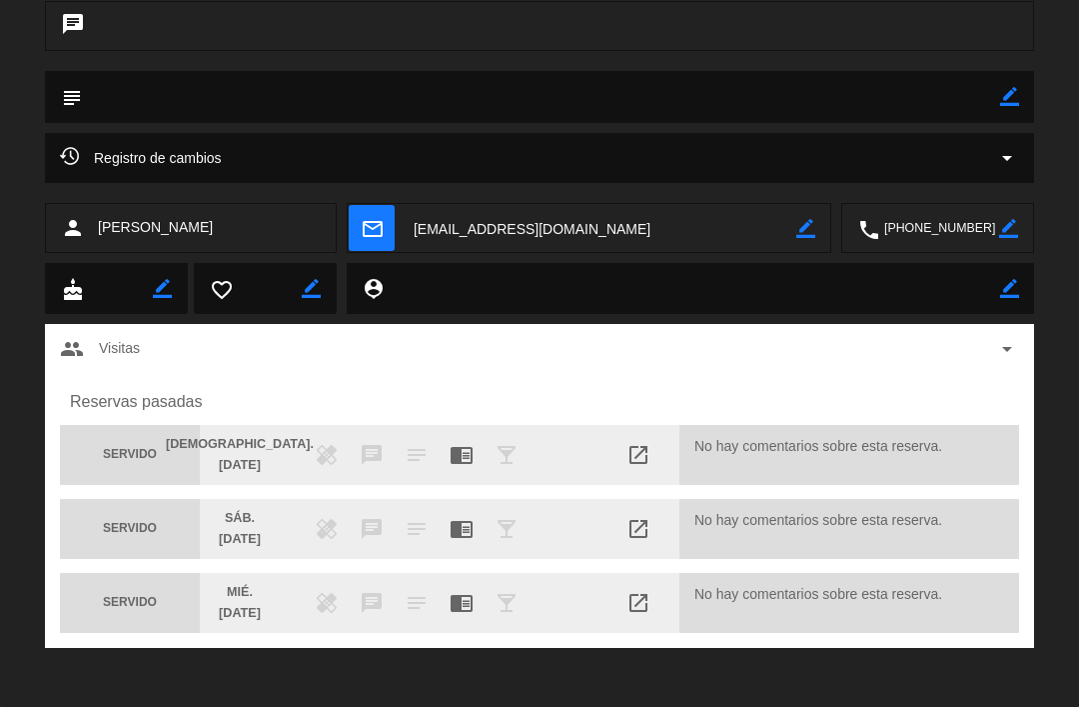
click at [463, 449] on span "chrome_reader_mode" at bounding box center [462, 455] width 24 height 24
click at [517, 446] on span "local_bar" at bounding box center [507, 455] width 24 height 24
click at [508, 452] on span "local_bar" at bounding box center [507, 455] width 24 height 24
click at [527, 430] on div "[PERSON_NAME]. [DATE] healing chat notes chrome_reader_mode local_bar hourglass…" at bounding box center [540, 455] width 960 height 60
click at [511, 434] on div "[PERSON_NAME]. [DATE] healing chat notes chrome_reader_mode local_bar hourglass…" at bounding box center [540, 455] width 960 height 60
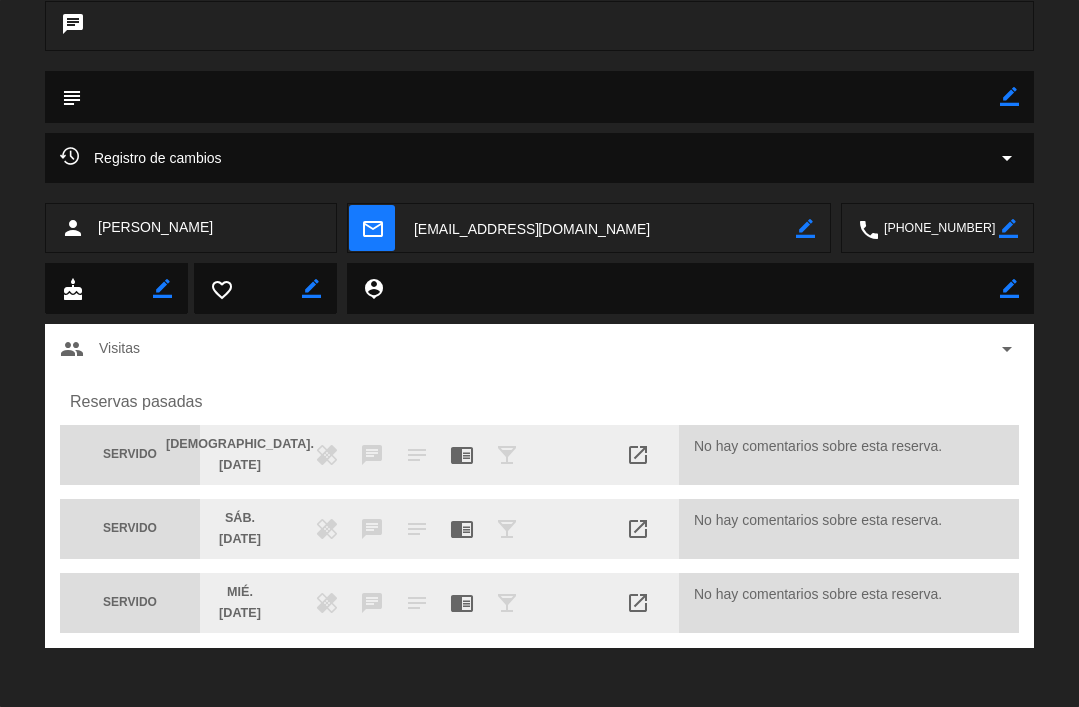
scroll to position [477, 0]
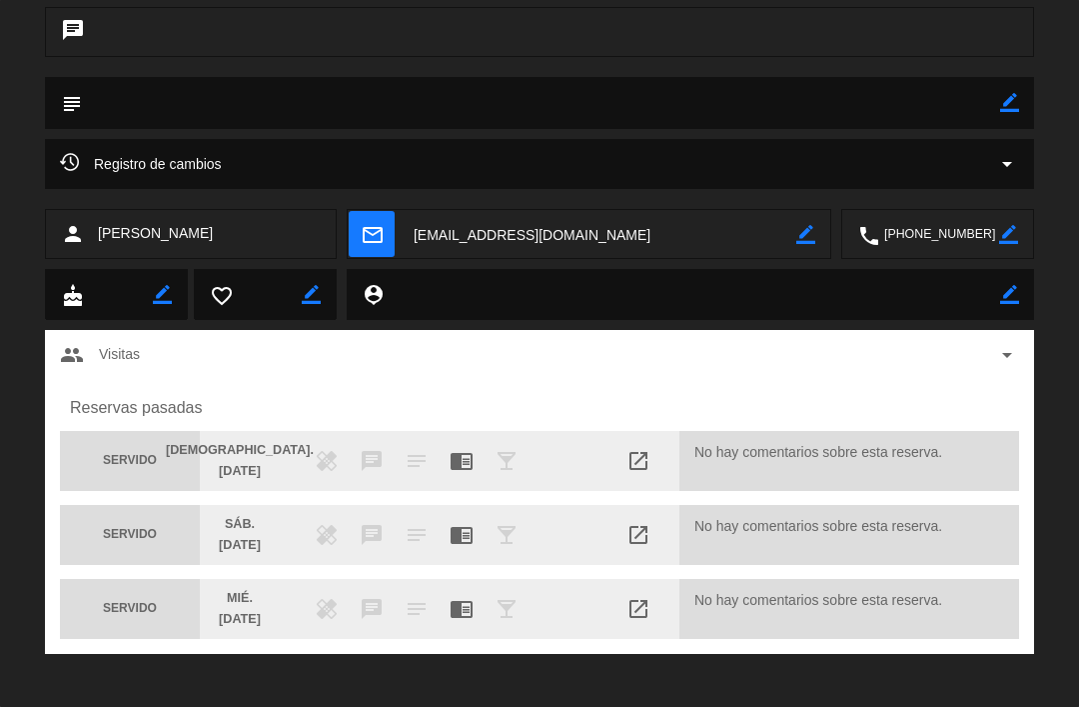
click at [308, 461] on div "healing chat notes chrome_reader_mode local_bar hourglass_empty" at bounding box center [440, 461] width 320 height 24
click at [370, 441] on div "[PERSON_NAME]. [DATE] healing chat notes chrome_reader_mode local_bar hourglass…" at bounding box center [540, 461] width 960 height 60
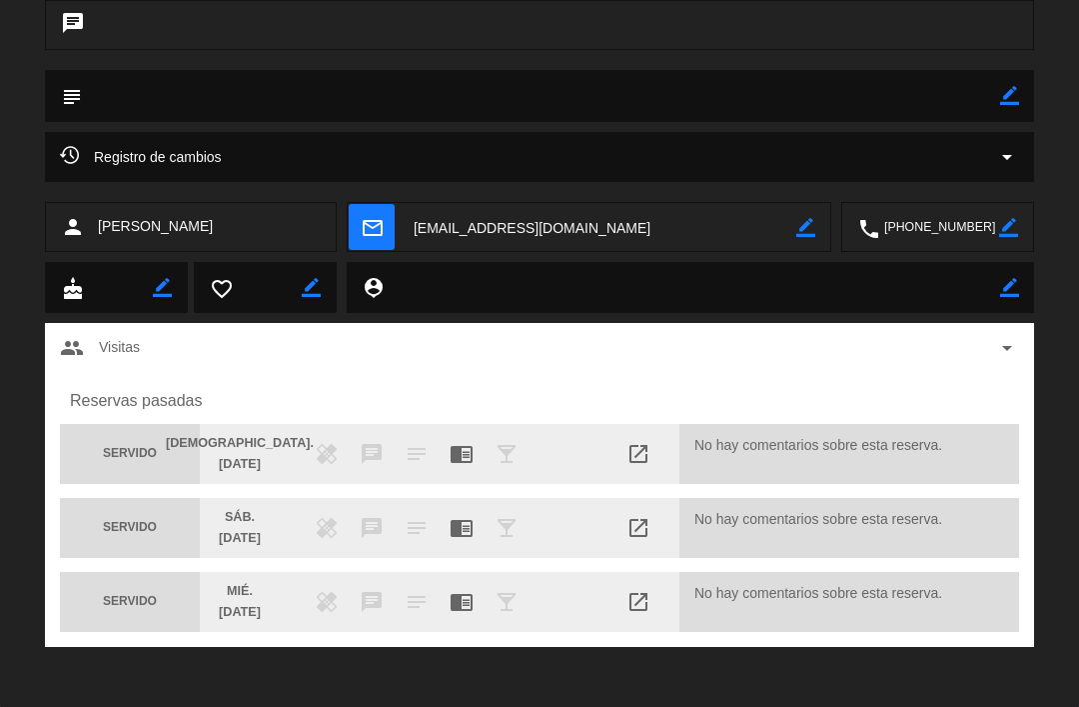
scroll to position [483, 0]
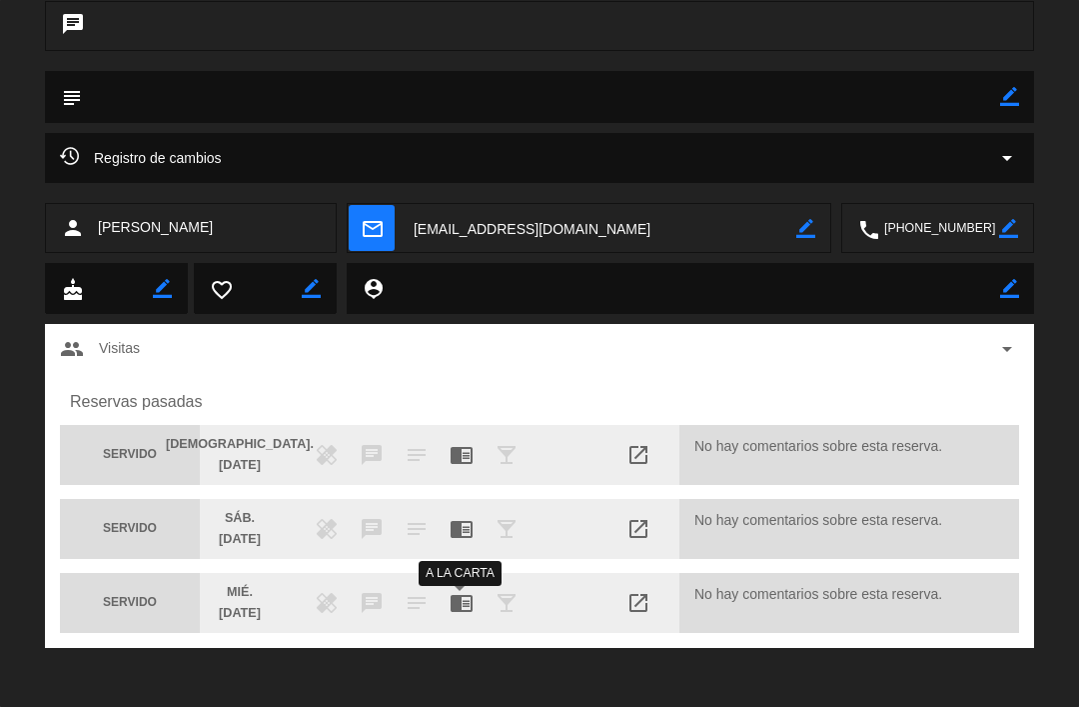
click at [462, 600] on span "chrome_reader_mode" at bounding box center [462, 603] width 24 height 24
click at [647, 293] on textarea at bounding box center [692, 288] width 617 height 51
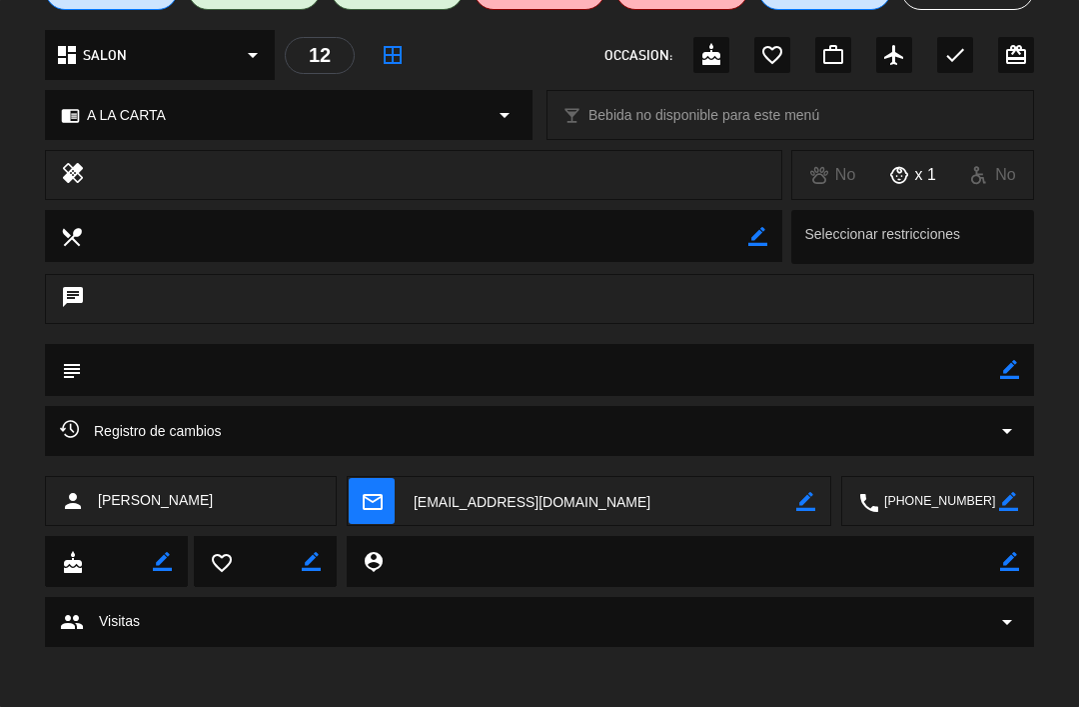
scroll to position [209, 0]
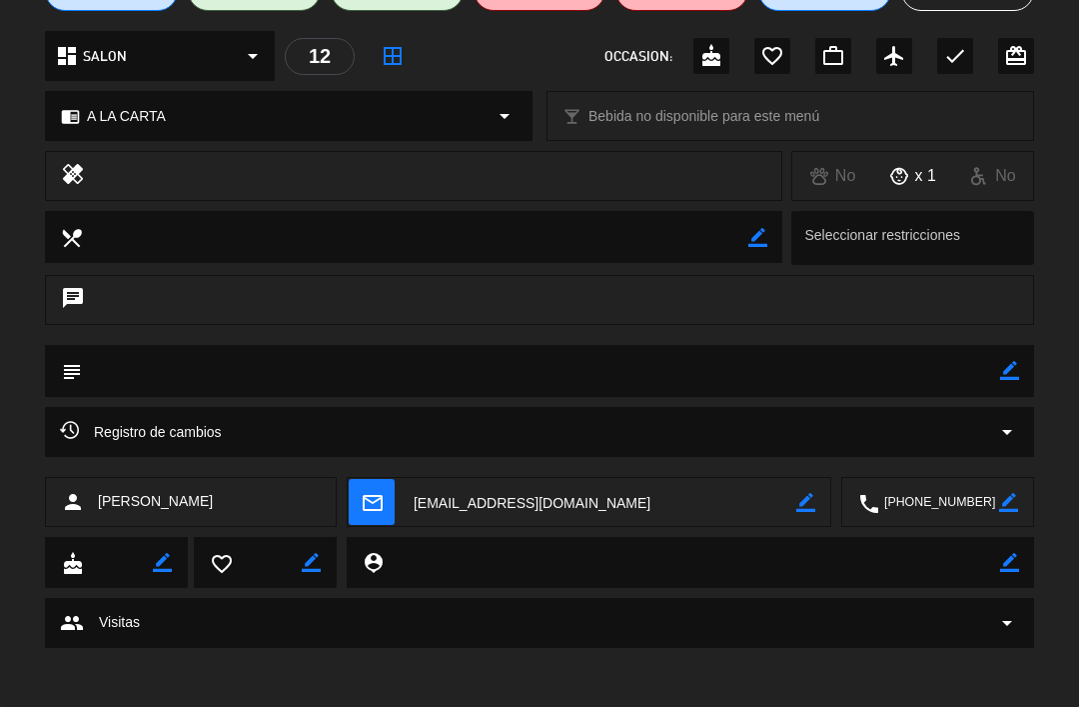
click at [957, 604] on div "group Visitas arrow_drop_down" at bounding box center [540, 623] width 990 height 50
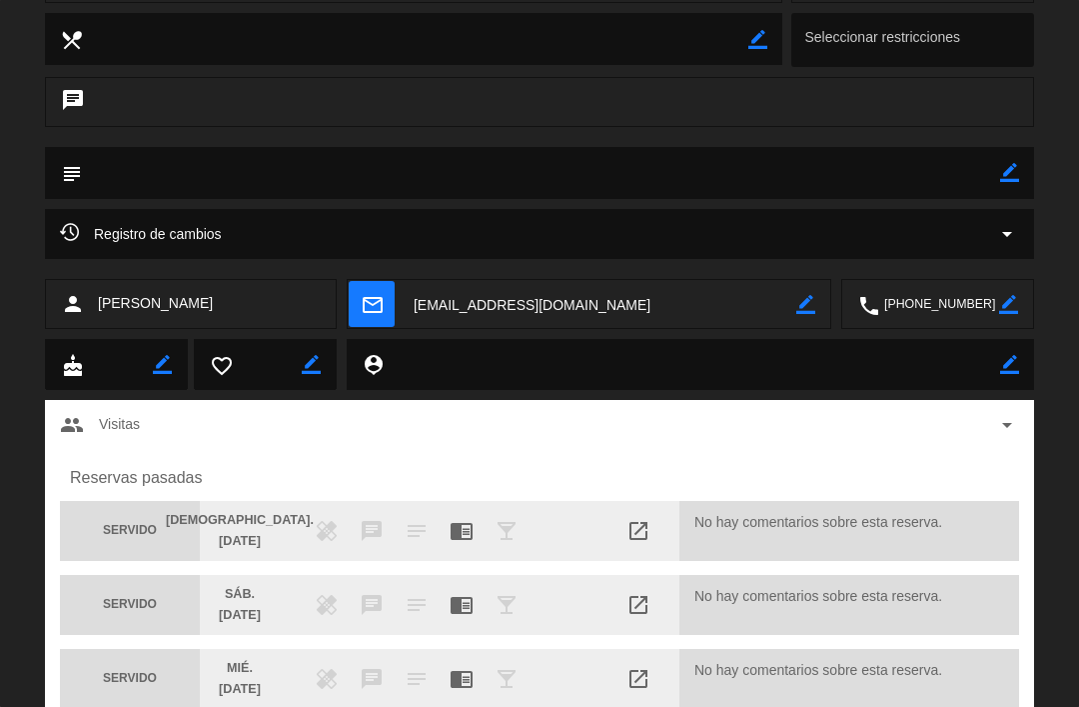
scroll to position [397, 0]
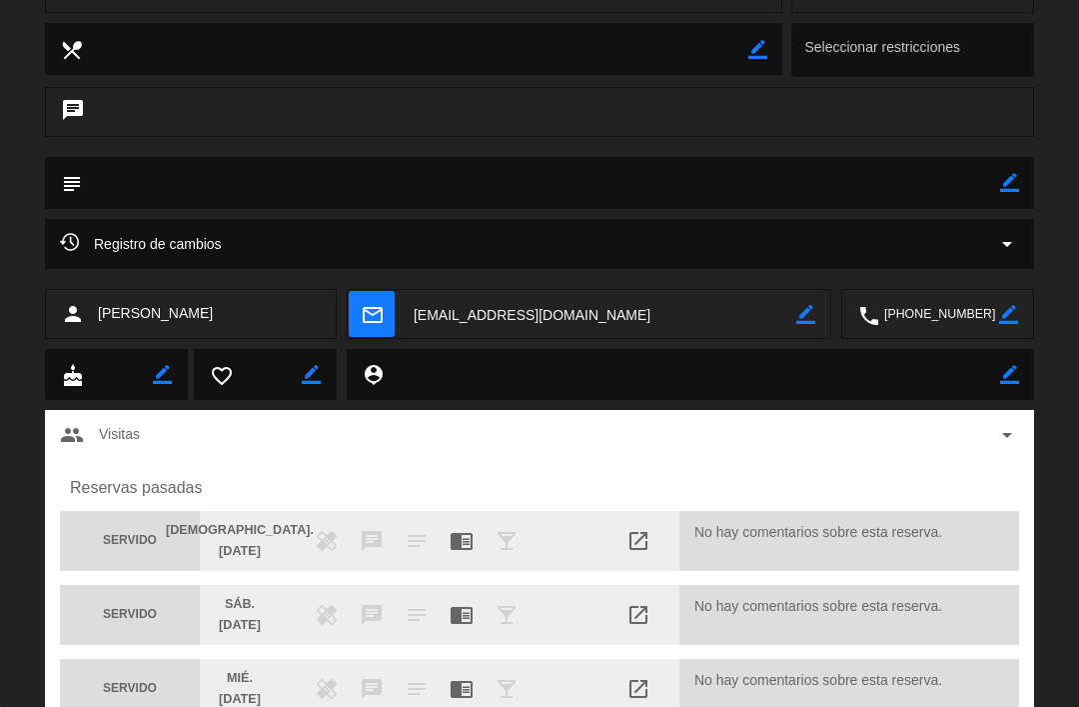
click at [1012, 421] on div "group Visitas arrow_drop_down" at bounding box center [540, 435] width 990 height 50
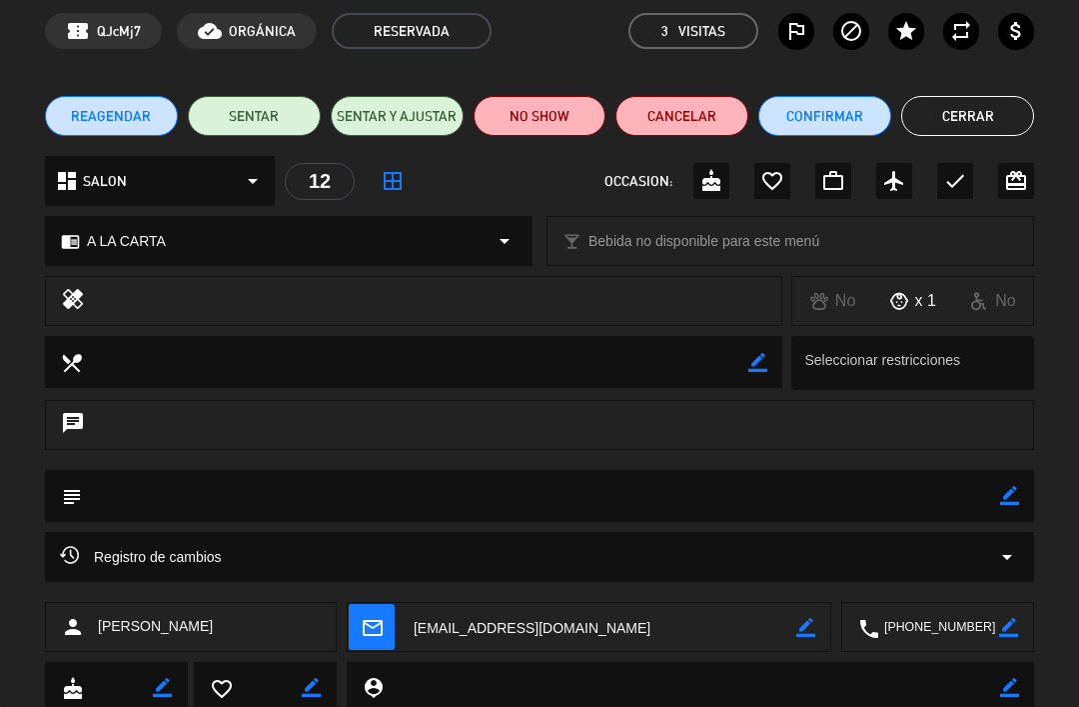
scroll to position [82, 0]
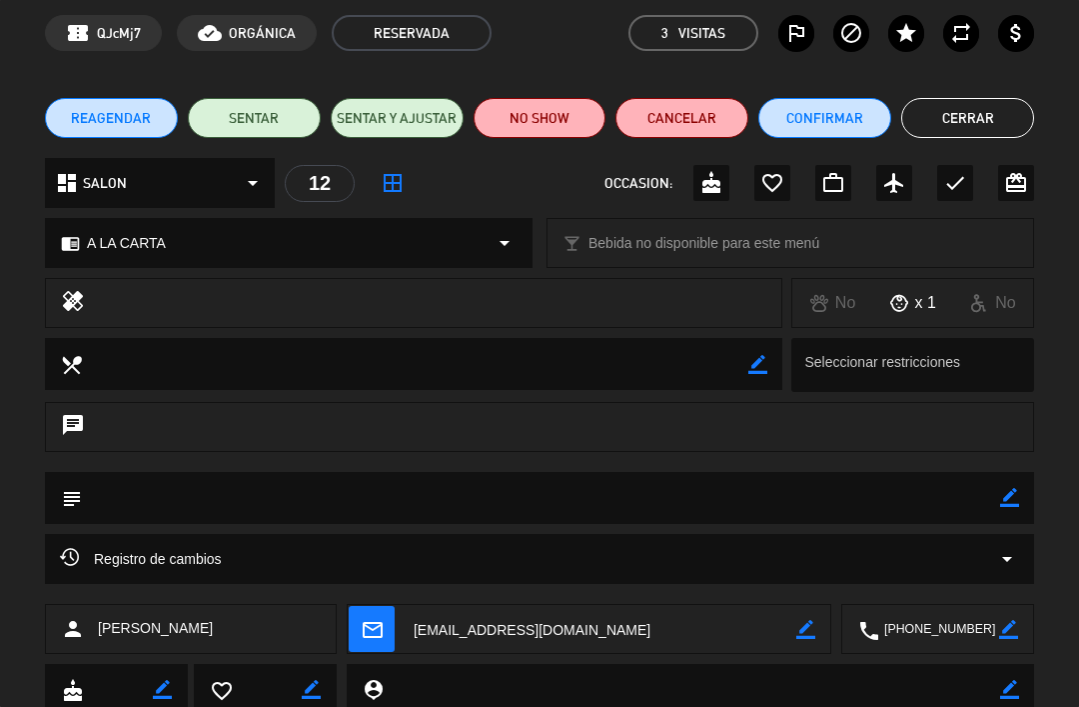
click at [1016, 303] on div "No" at bounding box center [994, 303] width 80 height 26
click at [990, 300] on div "No" at bounding box center [994, 303] width 80 height 26
click at [996, 287] on div "No x 1 No" at bounding box center [913, 303] width 243 height 50
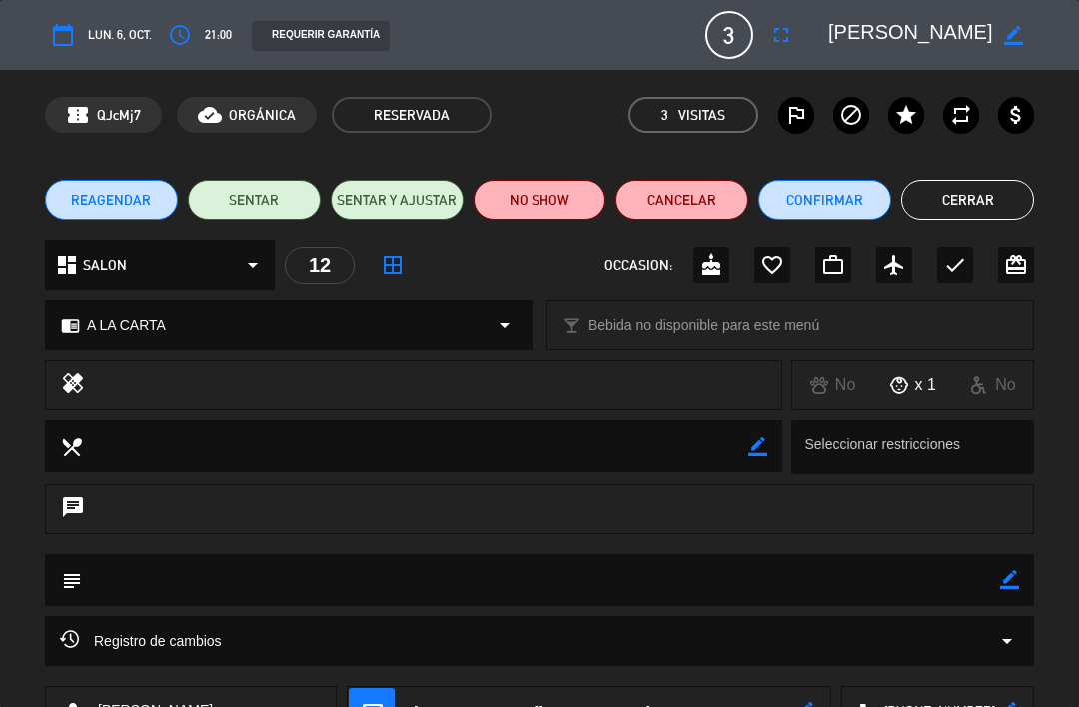
scroll to position [0, 0]
click at [1003, 181] on button "Cerrar" at bounding box center [968, 200] width 133 height 40
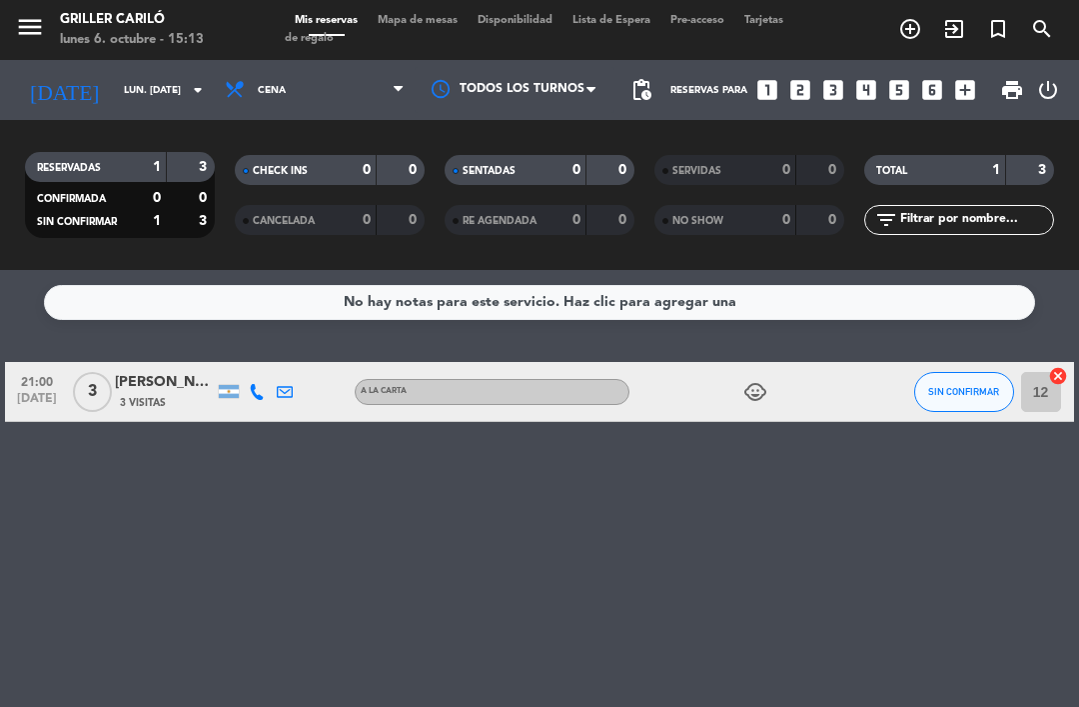
click at [421, 8] on div "menu Griller Cariló lunes 6. octubre - 15:13 Mis reservas Mapa de mesas Disponi…" at bounding box center [539, 30] width 1079 height 60
click at [430, 1] on div "menu Griller Cariló lunes 6. octubre - 15:13 Mis reservas Mapa de mesas Disponi…" at bounding box center [539, 30] width 1079 height 60
click at [408, 26] on span "Mapa de mesas" at bounding box center [418, 20] width 100 height 11
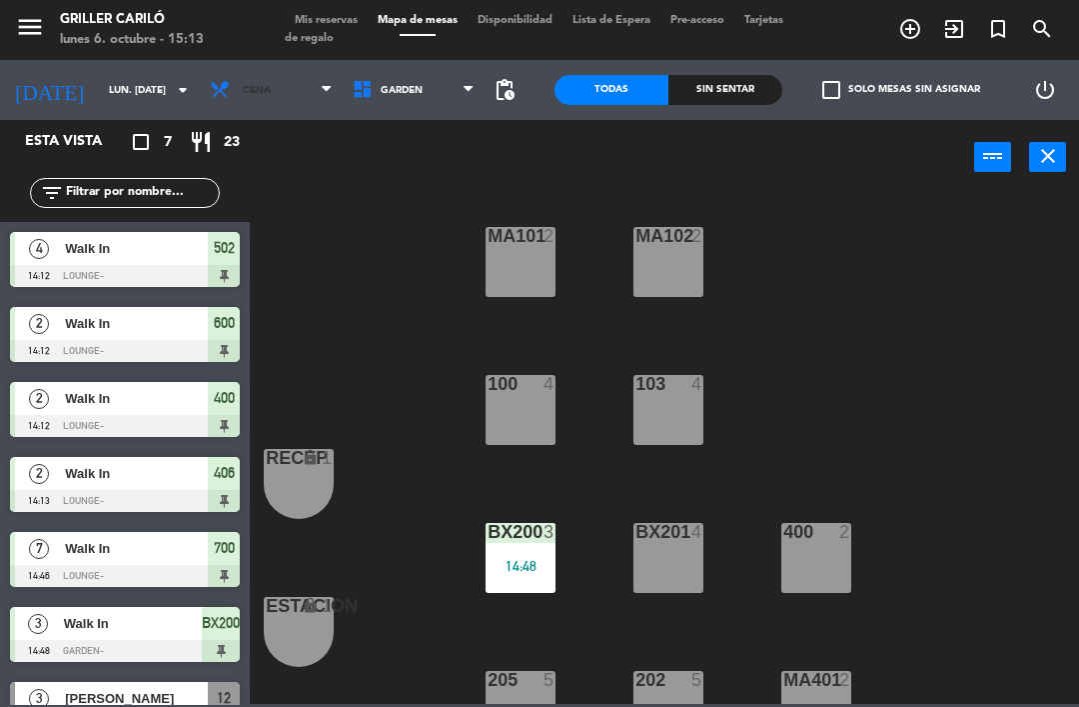
click at [272, 79] on span "Cena" at bounding box center [271, 90] width 143 height 44
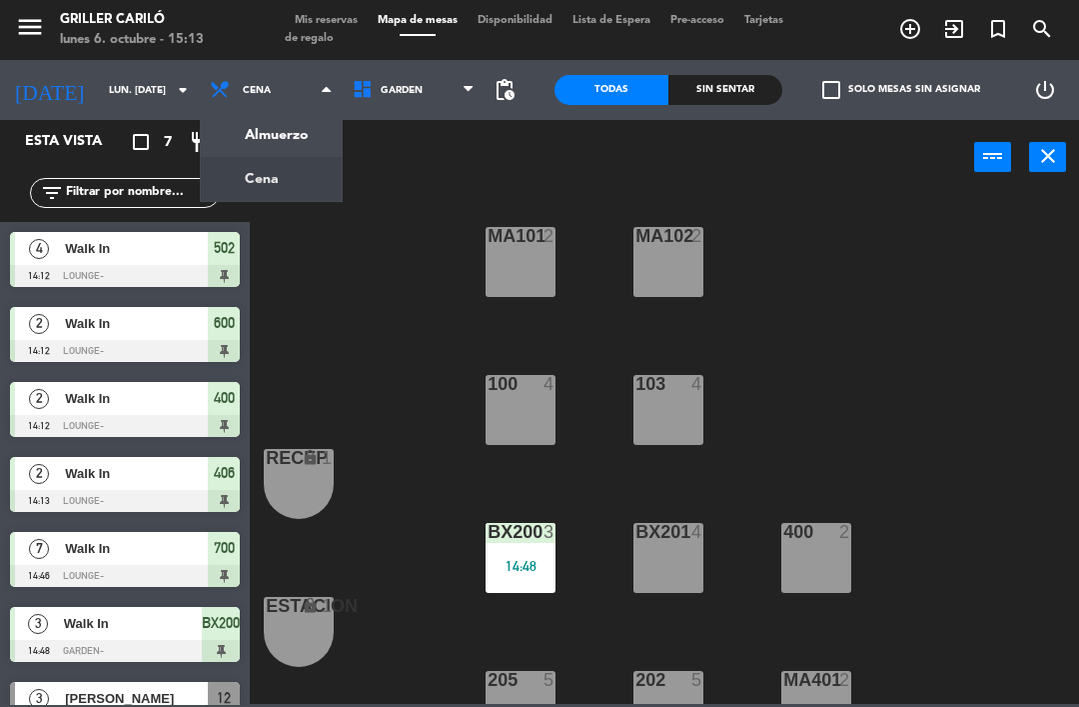
click at [282, 139] on ng-component "menu Griller Cariló lunes 6. octubre - 15:13 Mis reservas Mapa de mesas Disponi…" at bounding box center [539, 352] width 1079 height 704
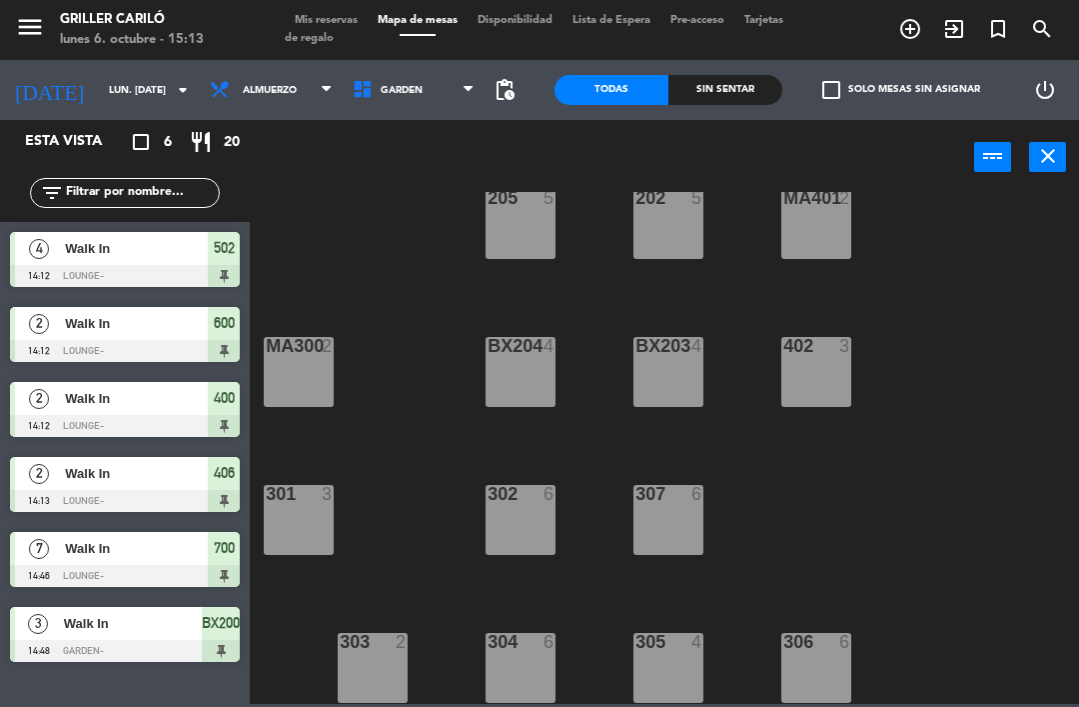
scroll to position [482, 0]
click at [640, 15] on span "Lista de Espera" at bounding box center [612, 20] width 98 height 11
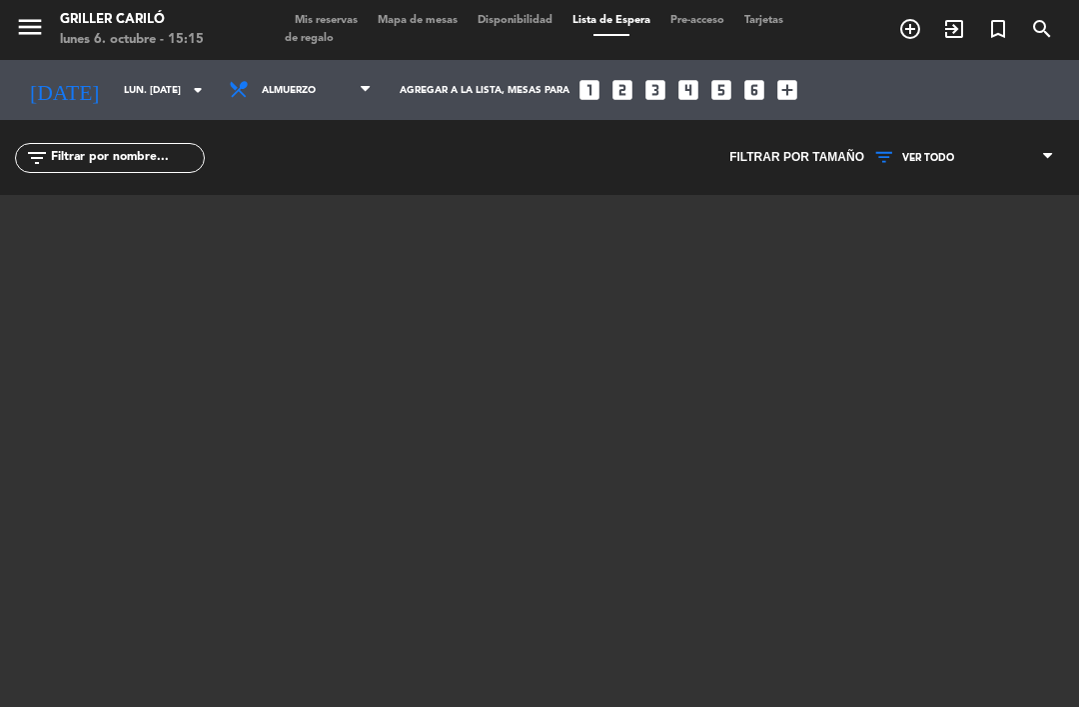
click at [732, 15] on span "Pre-acceso" at bounding box center [698, 20] width 74 height 11
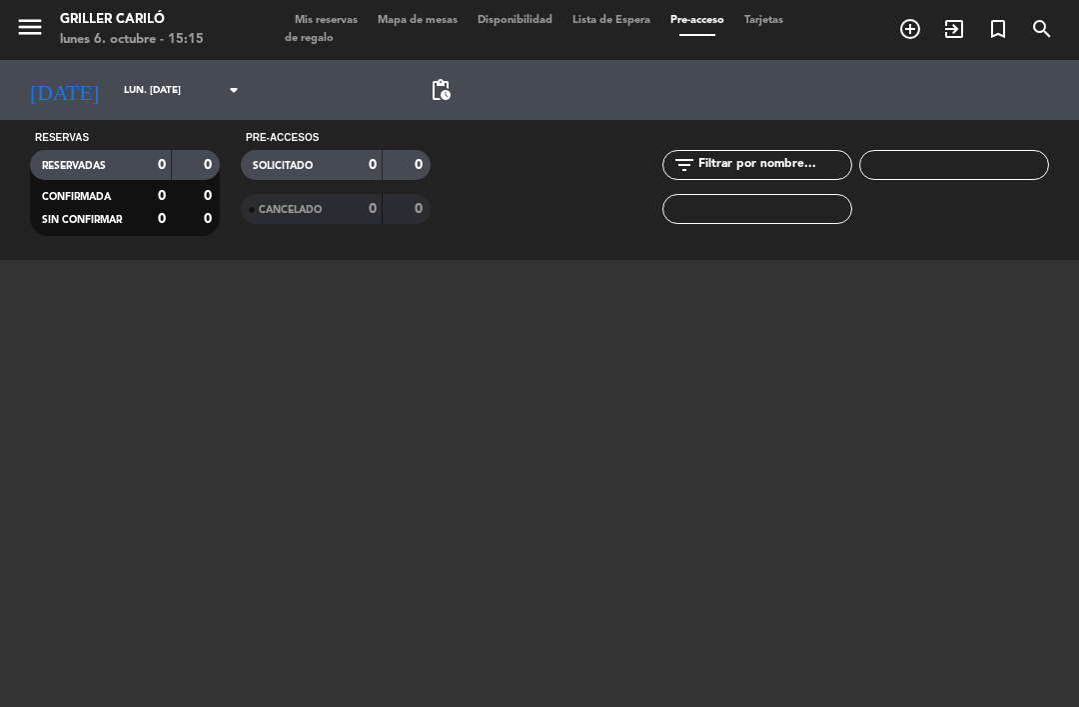
click at [702, 23] on span "Pre-acceso" at bounding box center [698, 20] width 74 height 11
click at [324, 43] on span "Tarjetas de regalo" at bounding box center [534, 29] width 499 height 29
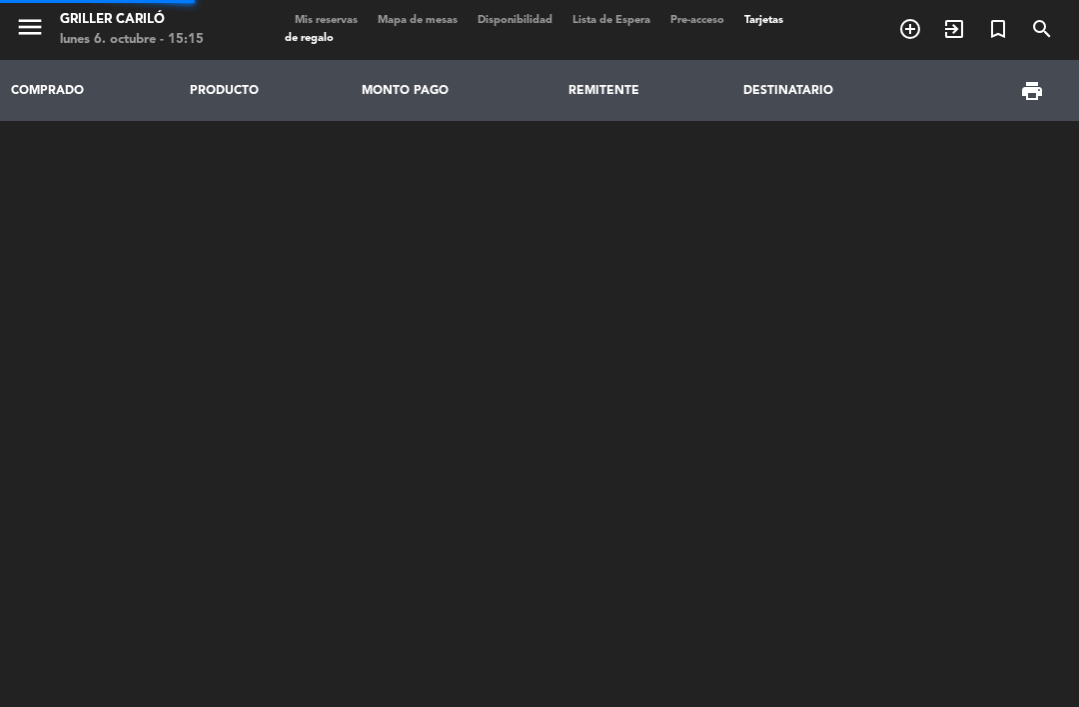
click at [339, 33] on span "Tarjetas de regalo" at bounding box center [534, 29] width 499 height 29
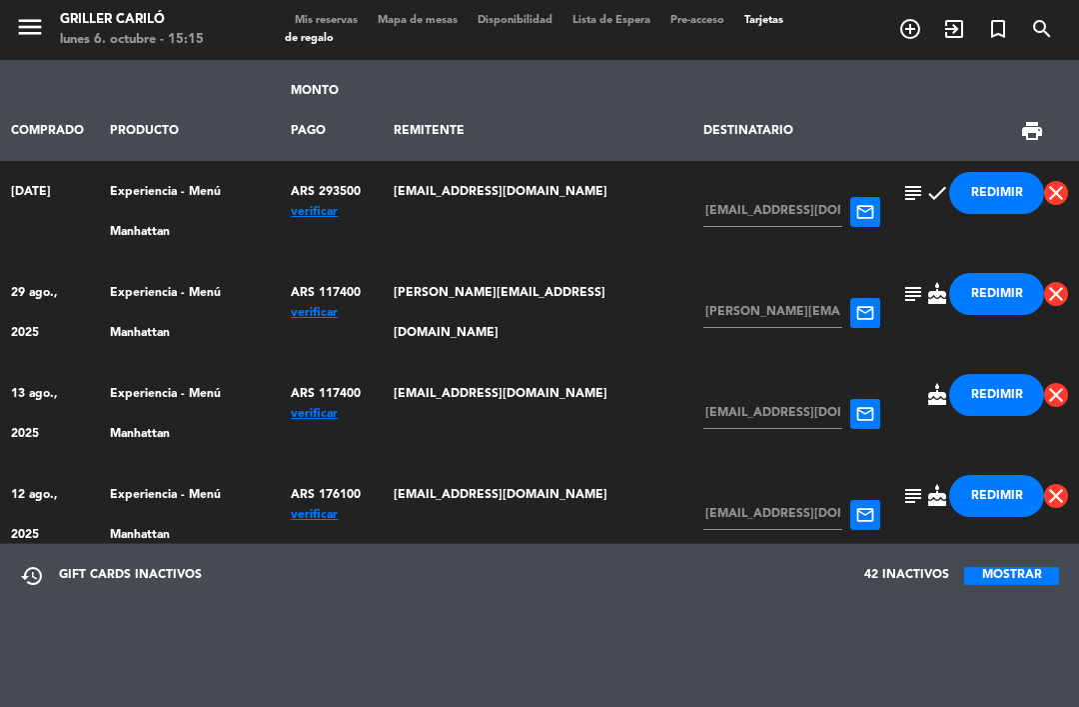
click at [915, 181] on span "subject" at bounding box center [914, 193] width 24 height 24
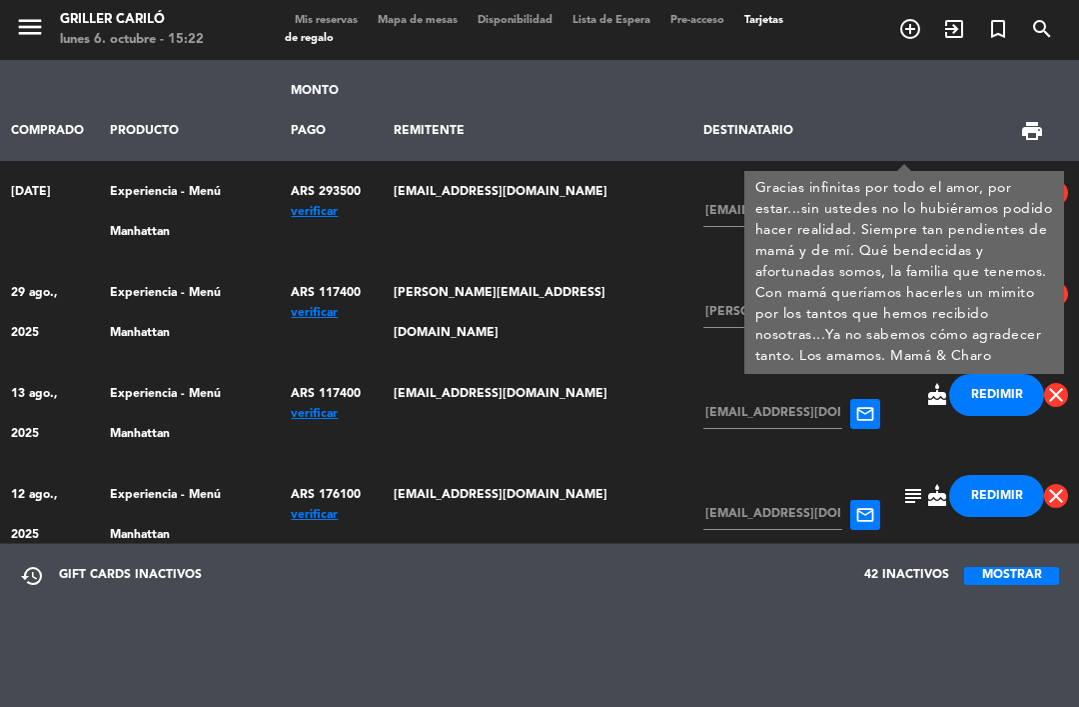
click at [902, 686] on span "subject" at bounding box center [914, 698] width 24 height 24
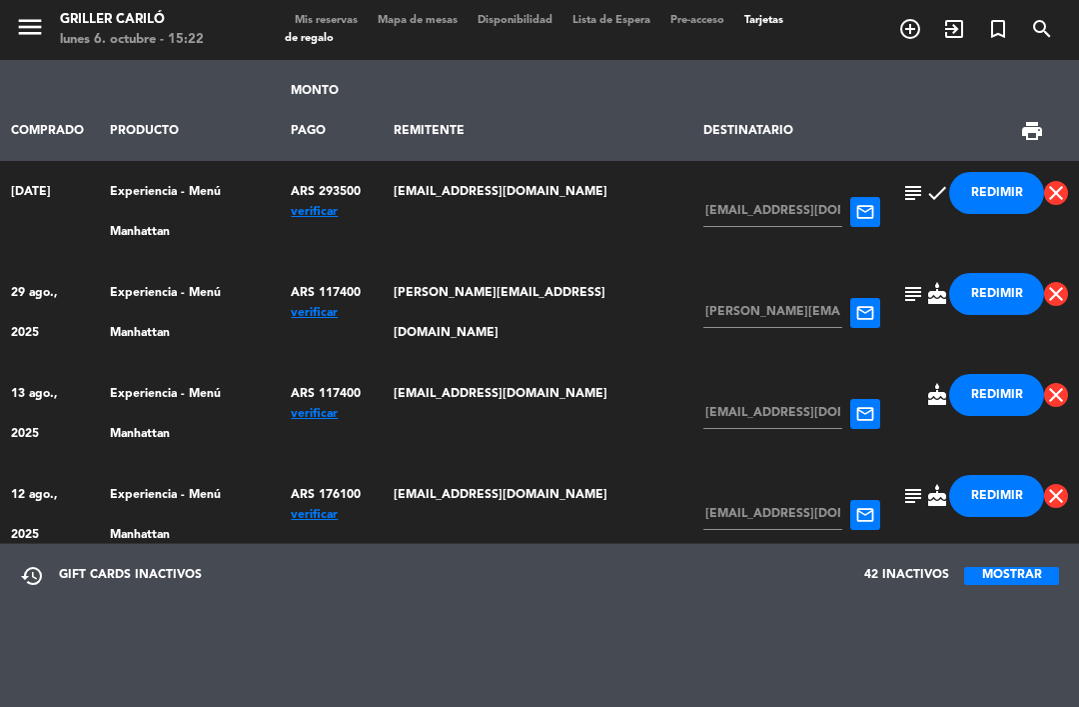
click at [914, 282] on span "subject" at bounding box center [914, 294] width 24 height 24
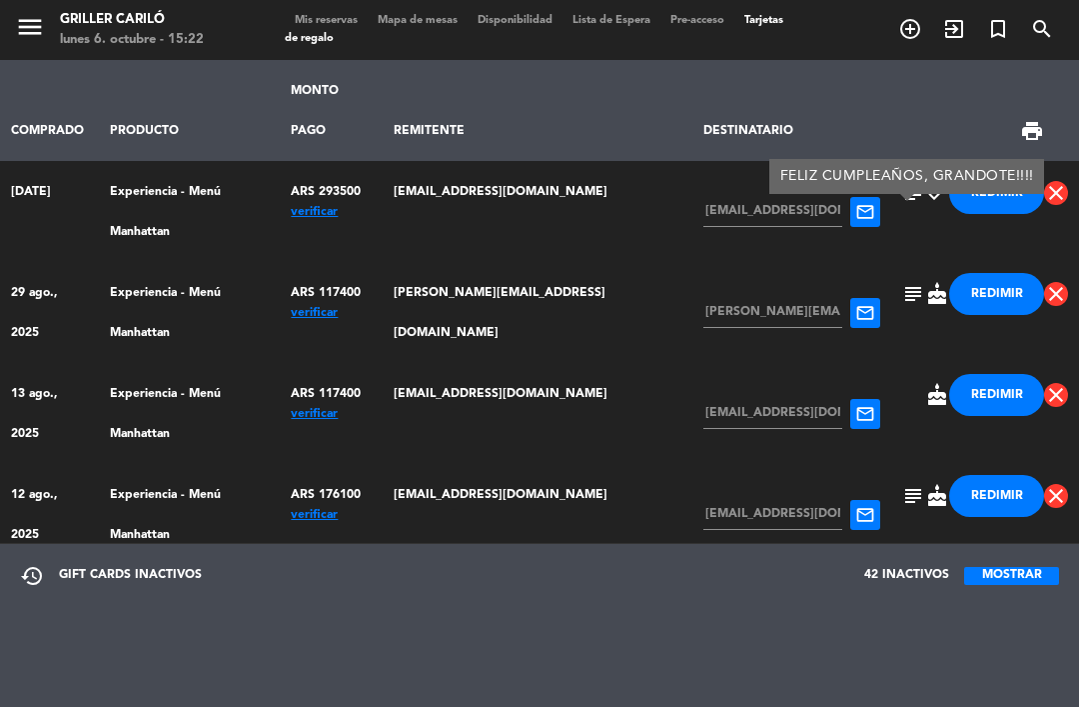
click at [926, 383] on span "cake" at bounding box center [938, 395] width 24 height 24
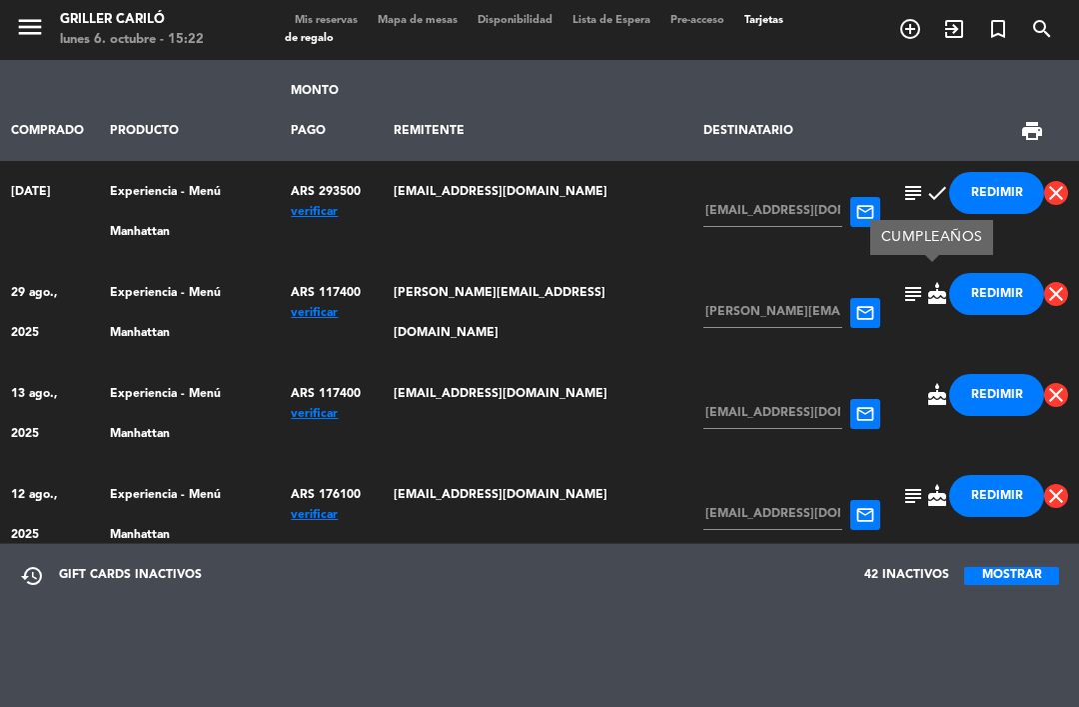
click at [937, 383] on span "cake" at bounding box center [938, 395] width 24 height 24
click at [935, 181] on span "check" at bounding box center [938, 193] width 24 height 24
click at [903, 181] on span "subject" at bounding box center [914, 193] width 24 height 24
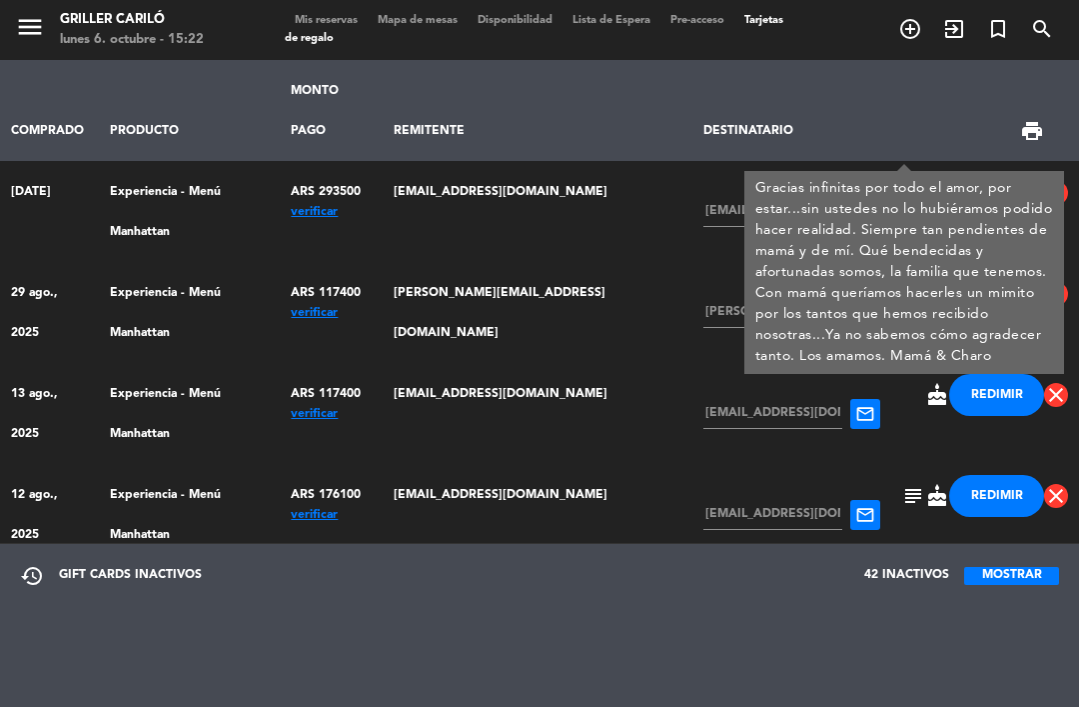
click at [902, 181] on span "subject" at bounding box center [914, 193] width 24 height 24
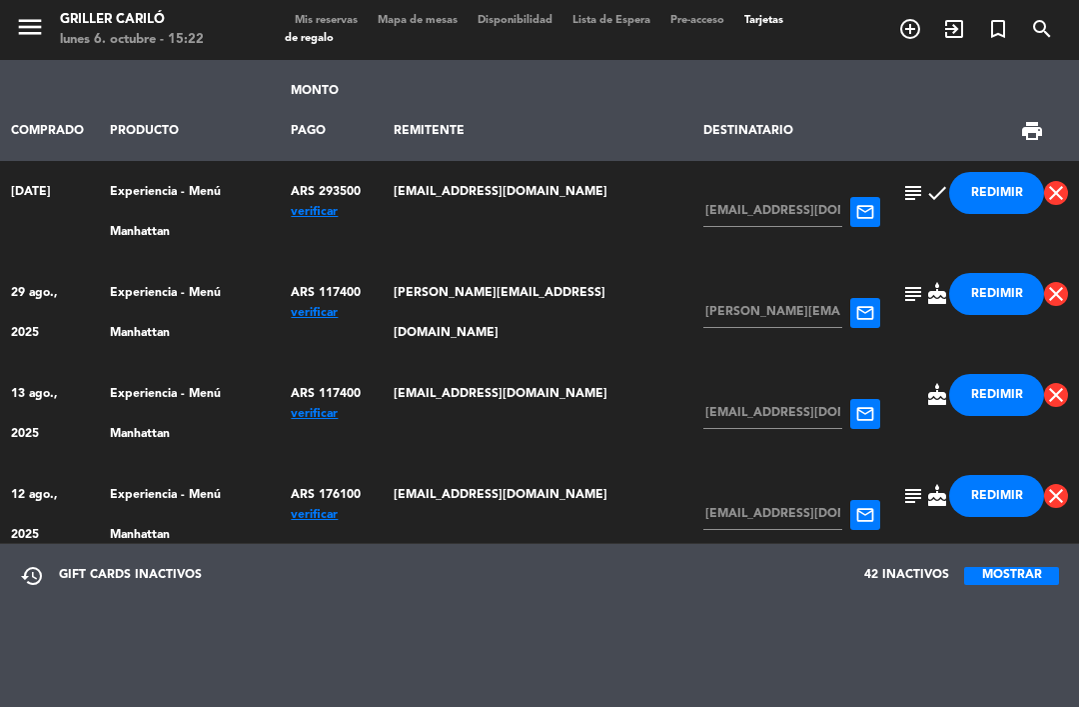
click at [902, 484] on span "subject" at bounding box center [914, 496] width 24 height 24
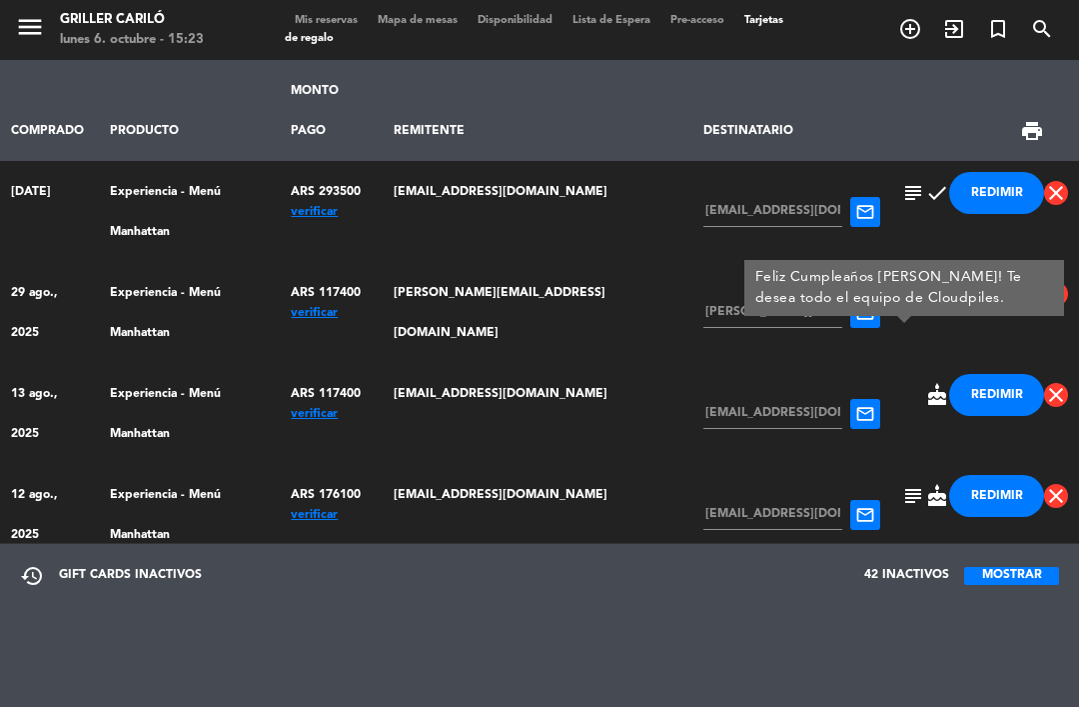
click at [926, 484] on span "cake" at bounding box center [938, 496] width 24 height 24
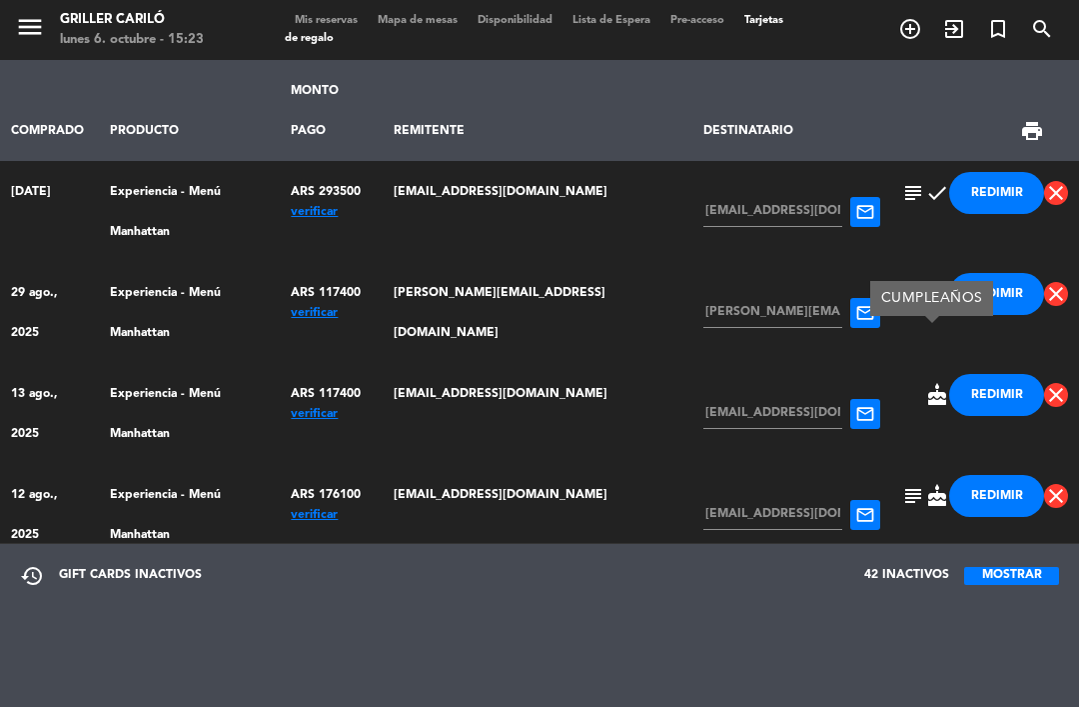
click at [908, 484] on span "subject" at bounding box center [914, 496] width 24 height 24
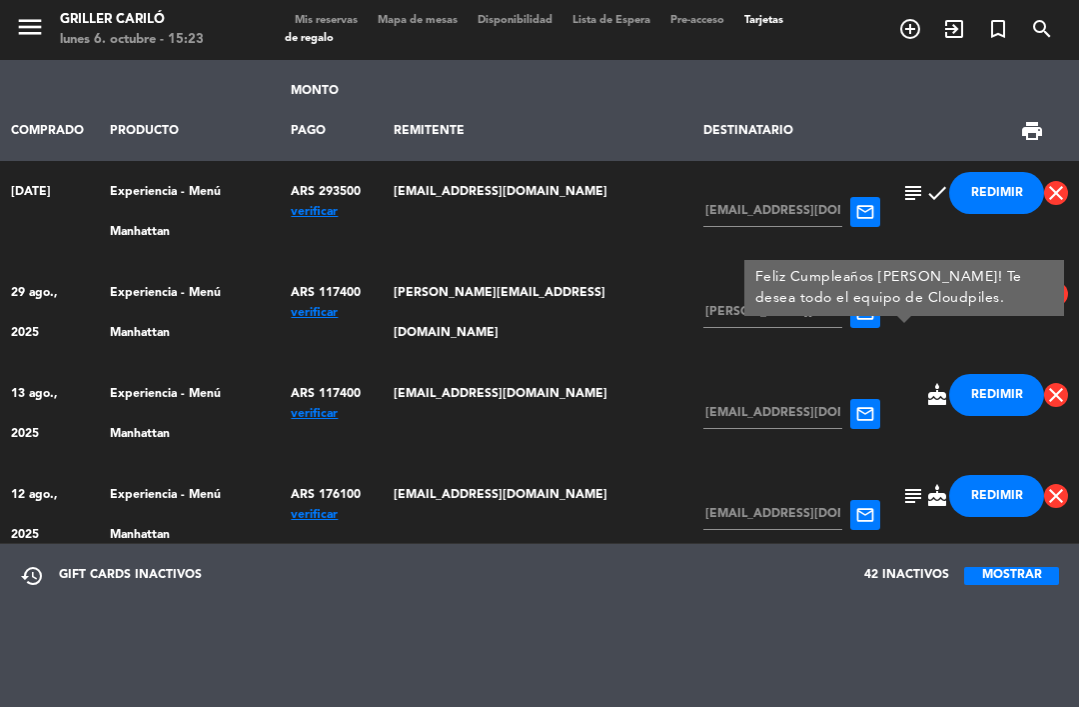
click at [907, 565] on td "subject airplanemode_active REDIMIR close" at bounding box center [986, 596] width 188 height 63
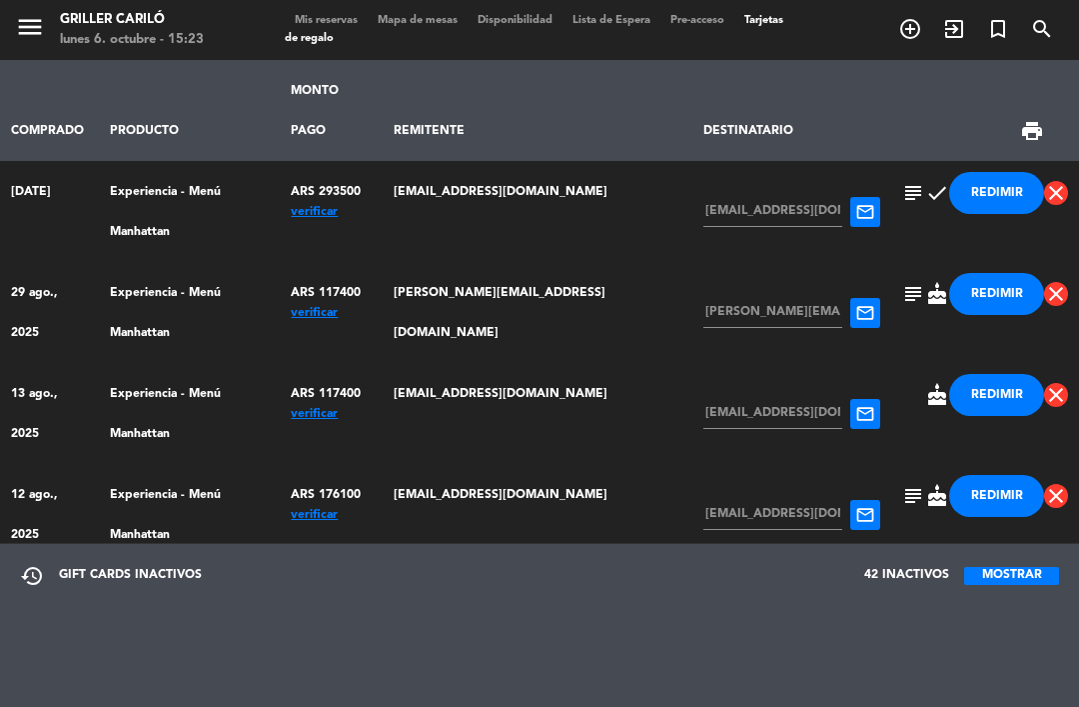
click at [904, 585] on span "subject" at bounding box center [914, 597] width 24 height 24
click at [927, 585] on span "airplanemode_active" at bounding box center [938, 597] width 24 height 24
click at [926, 686] on span "airplanemode_active" at bounding box center [938, 698] width 24 height 24
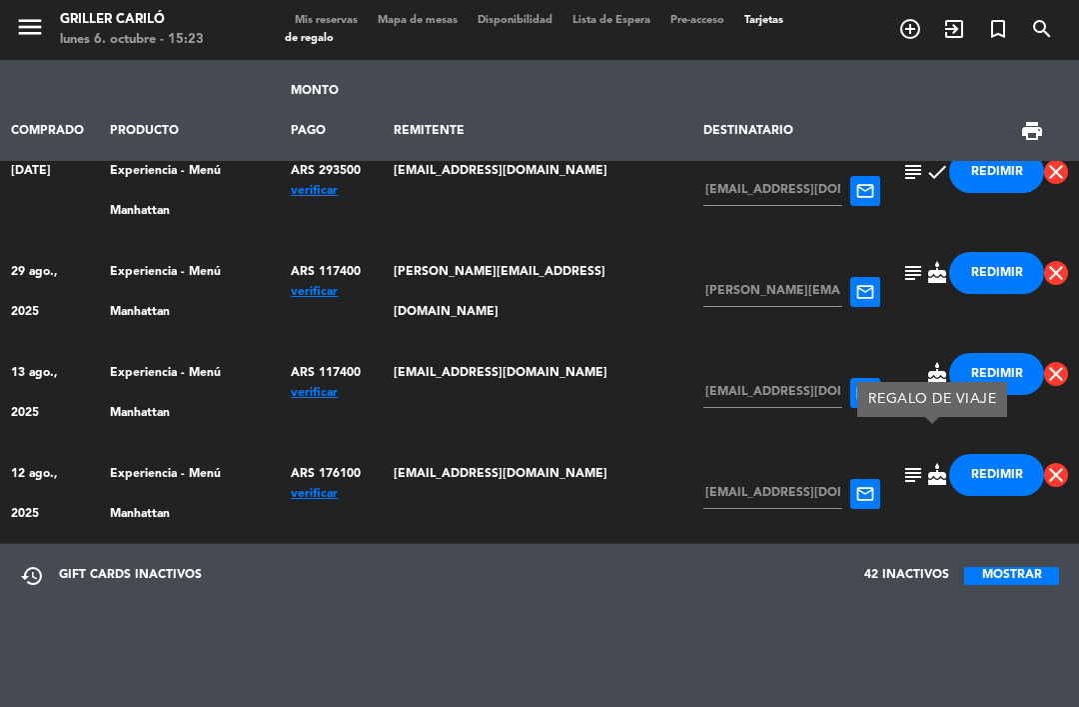
scroll to position [19, 0]
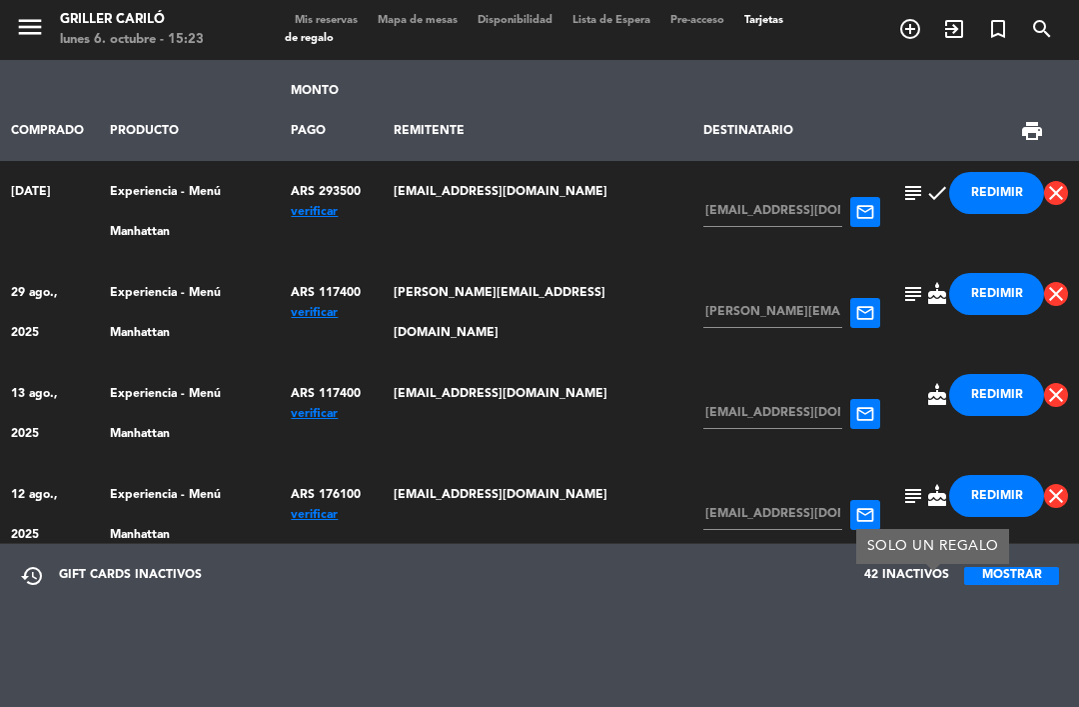
scroll to position [0, 0]
click at [902, 585] on span "subject" at bounding box center [914, 597] width 24 height 24
click at [906, 585] on span "subject" at bounding box center [914, 597] width 24 height 24
click at [902, 484] on span "subject" at bounding box center [914, 496] width 24 height 24
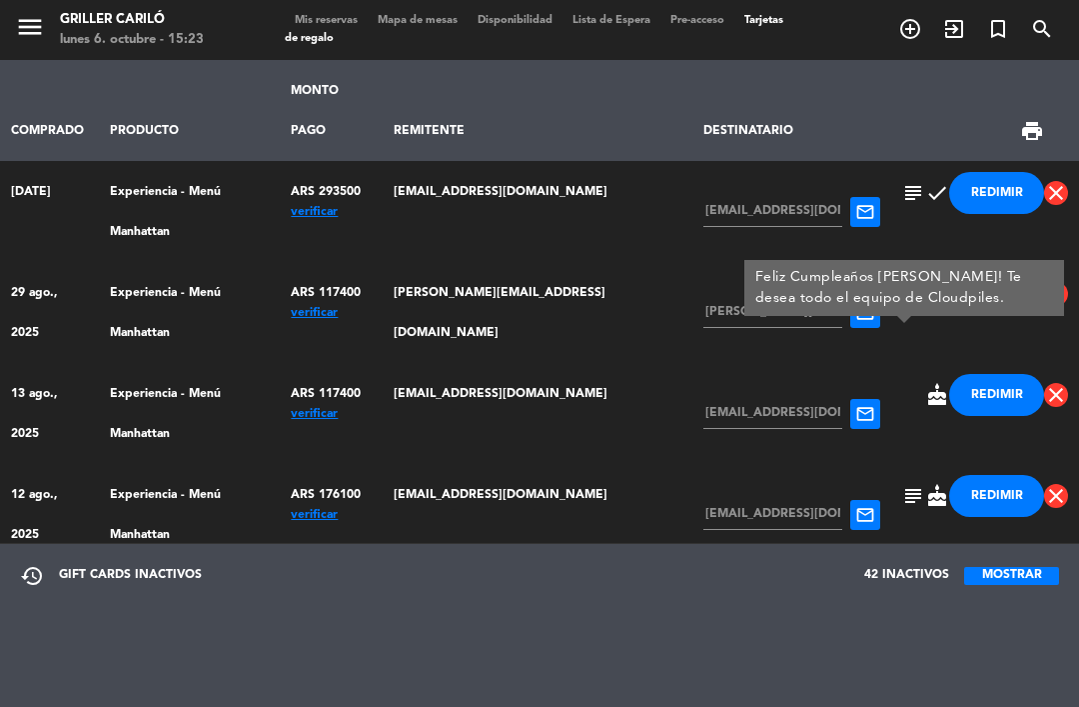
click at [321, 15] on span "Mis reservas" at bounding box center [326, 20] width 83 height 11
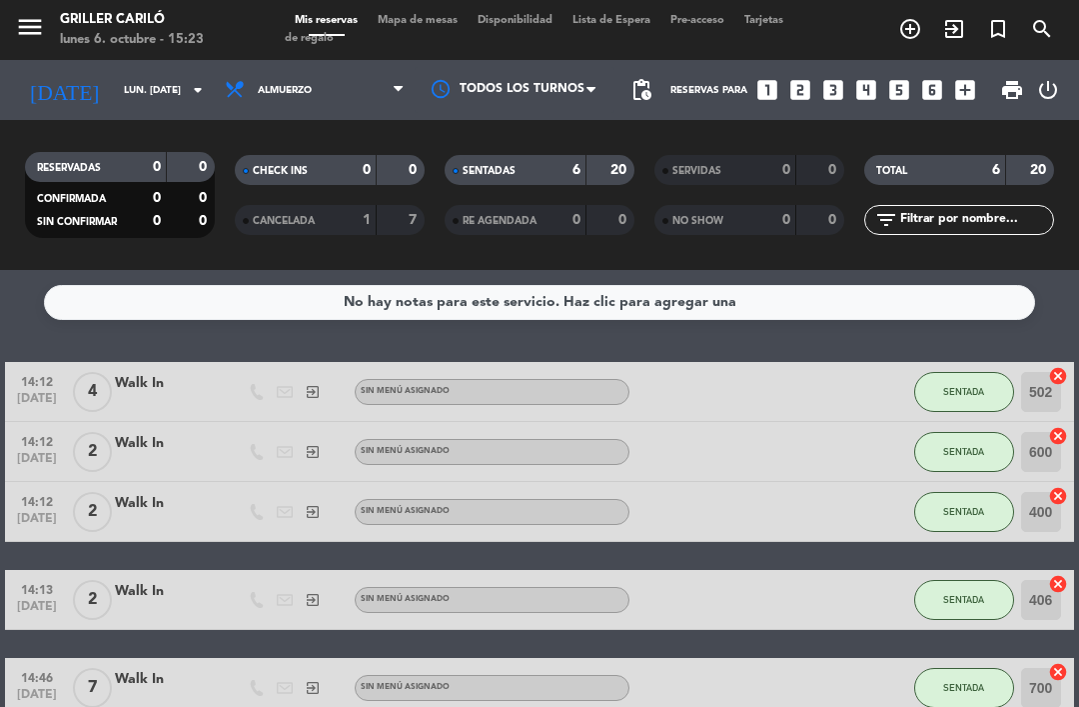
click at [429, 26] on span "Mapa de mesas" at bounding box center [418, 20] width 100 height 11
